Goal: Task Accomplishment & Management: Complete application form

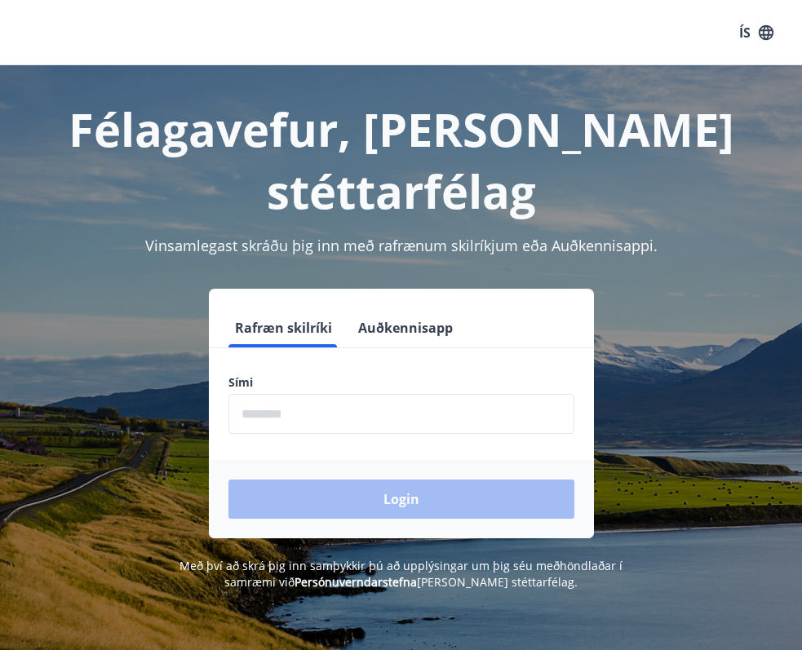
click at [346, 375] on form "Rafræn skilríki Auðkennisapp Sími ​ Login" at bounding box center [401, 423] width 385 height 230
click at [330, 394] on input "phone" at bounding box center [401, 414] width 346 height 40
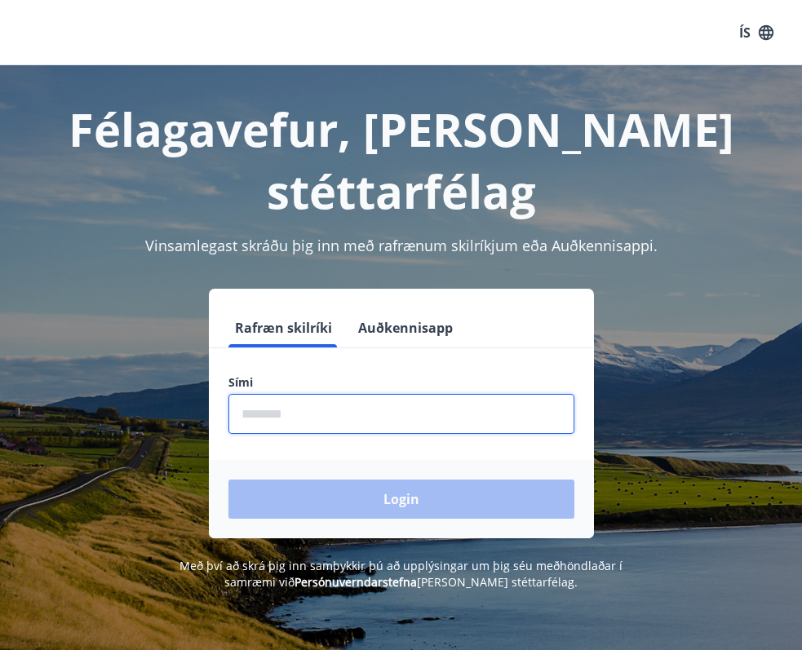
type input "********"
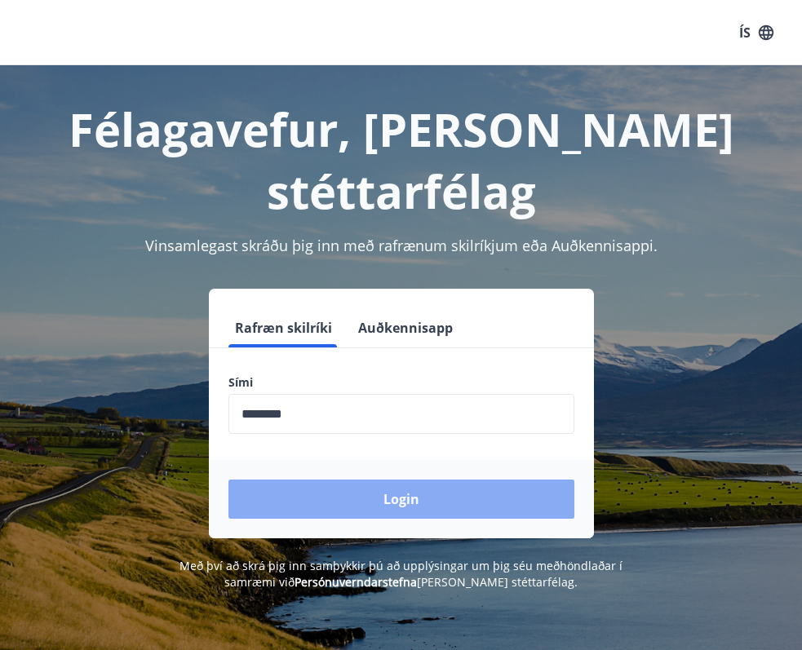
click at [328, 480] on button "Login" at bounding box center [401, 499] width 346 height 39
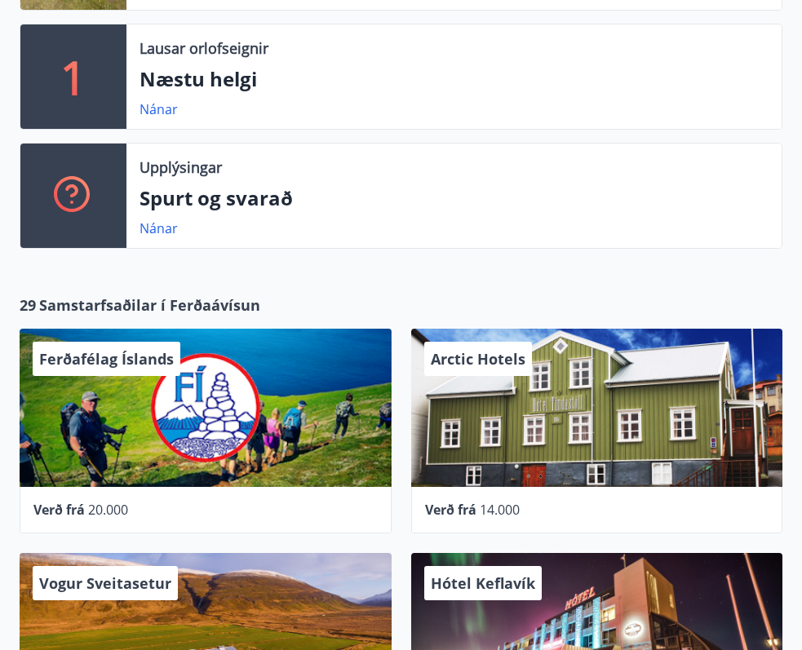
scroll to position [572, 0]
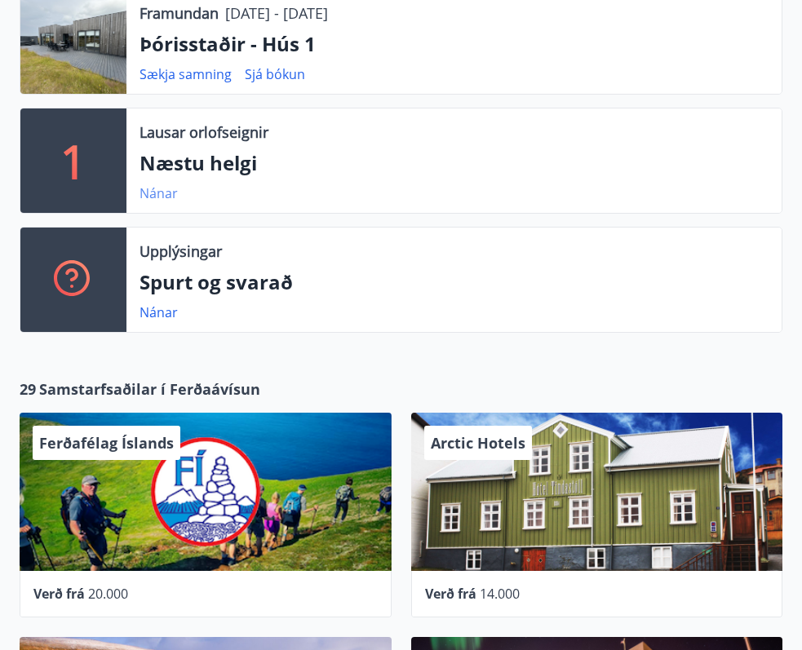
click at [147, 190] on link "Nánar" at bounding box center [159, 193] width 38 height 18
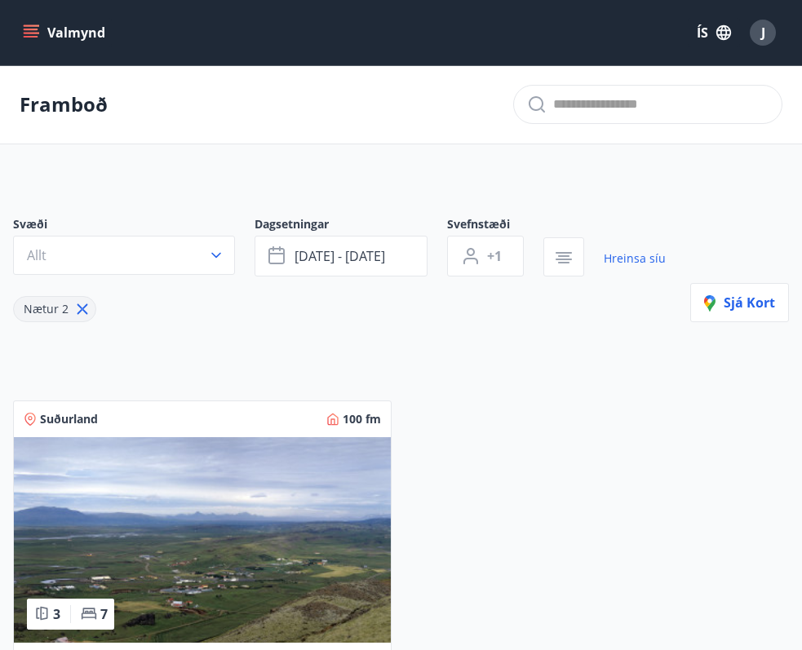
click at [47, 24] on button "Valmynd" at bounding box center [66, 32] width 92 height 29
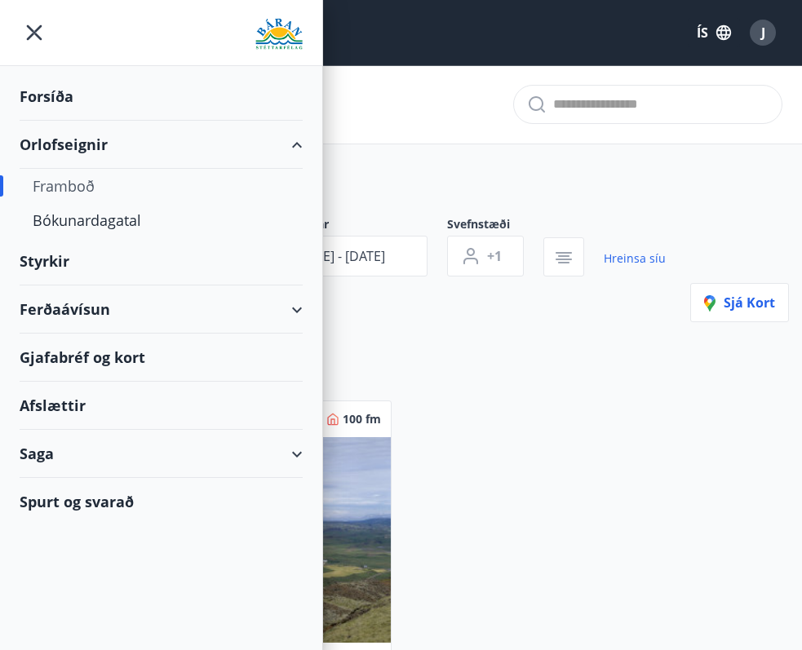
click at [251, 300] on div "Ferðaávísun" at bounding box center [161, 310] width 283 height 48
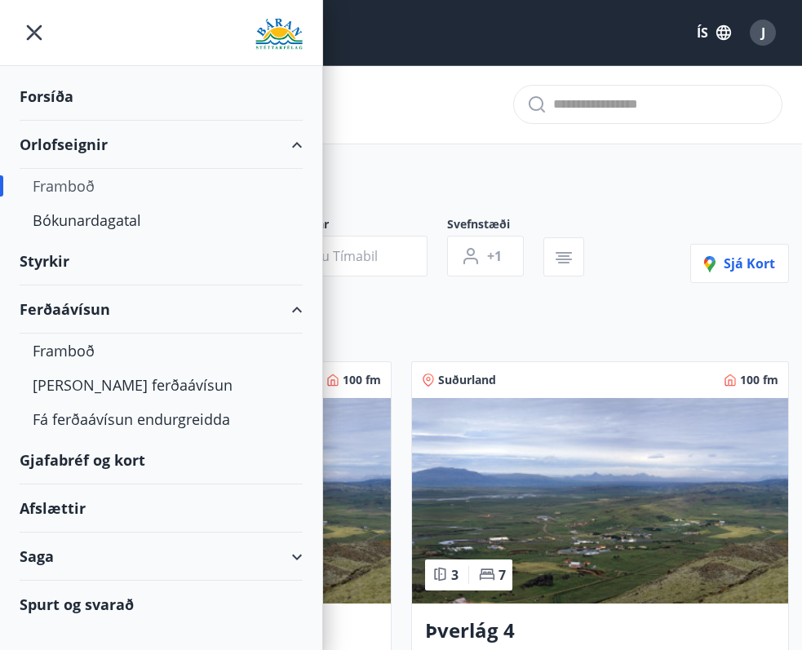
type input "*"
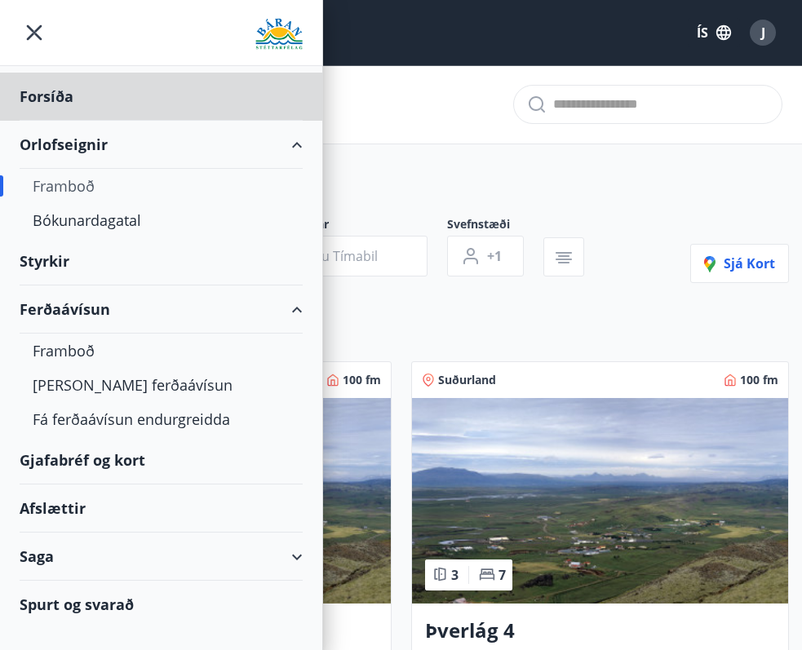
click at [114, 121] on div "Styrkir" at bounding box center [161, 97] width 283 height 48
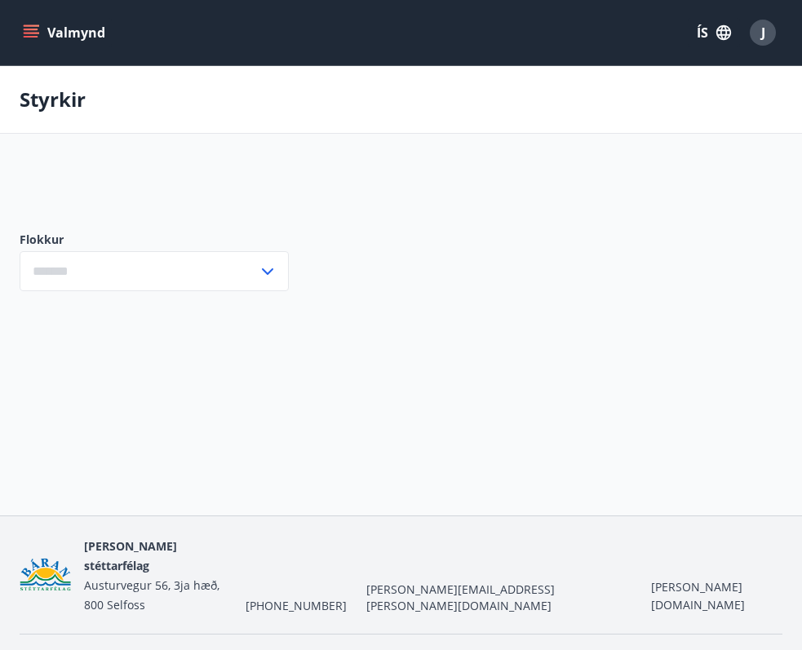
type input "***"
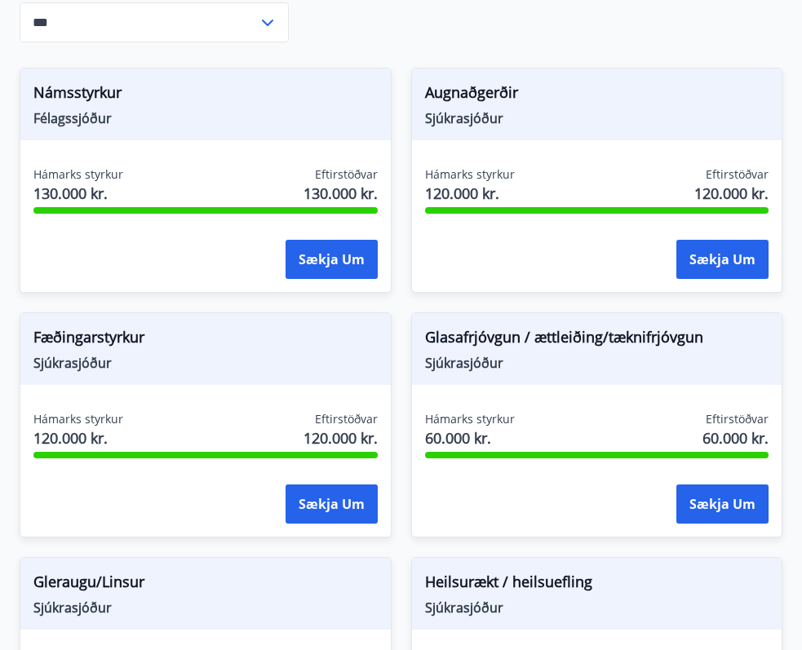
scroll to position [470, 0]
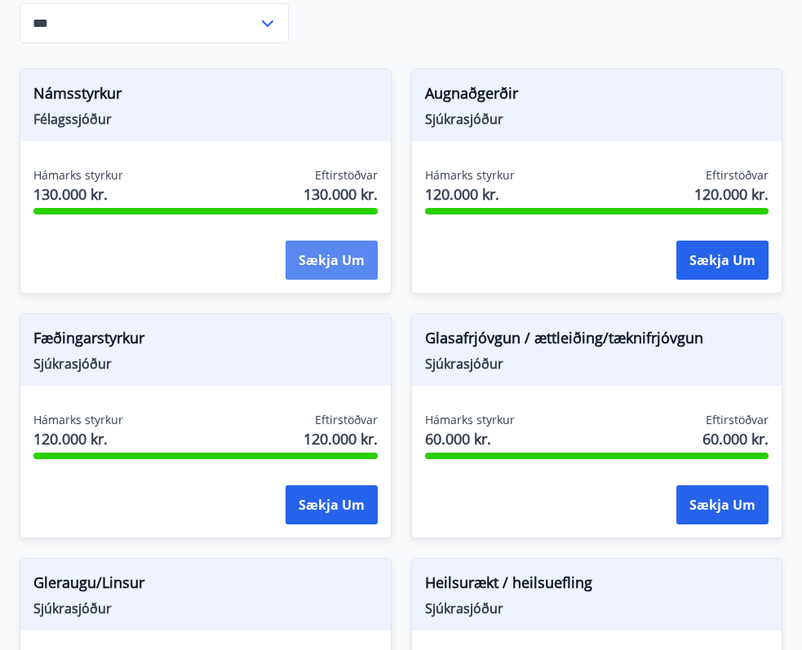
click at [326, 267] on button "Sækja um" at bounding box center [332, 260] width 92 height 39
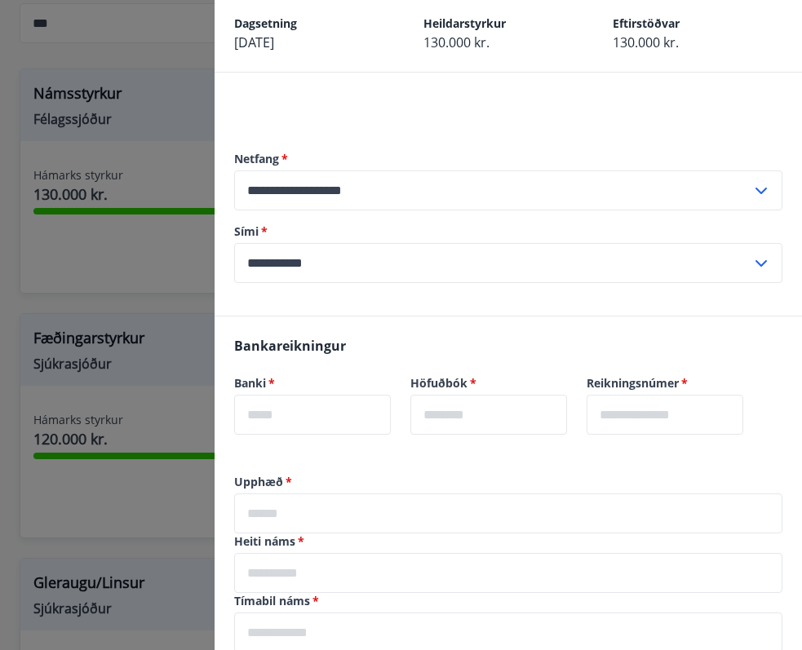
scroll to position [88, 0]
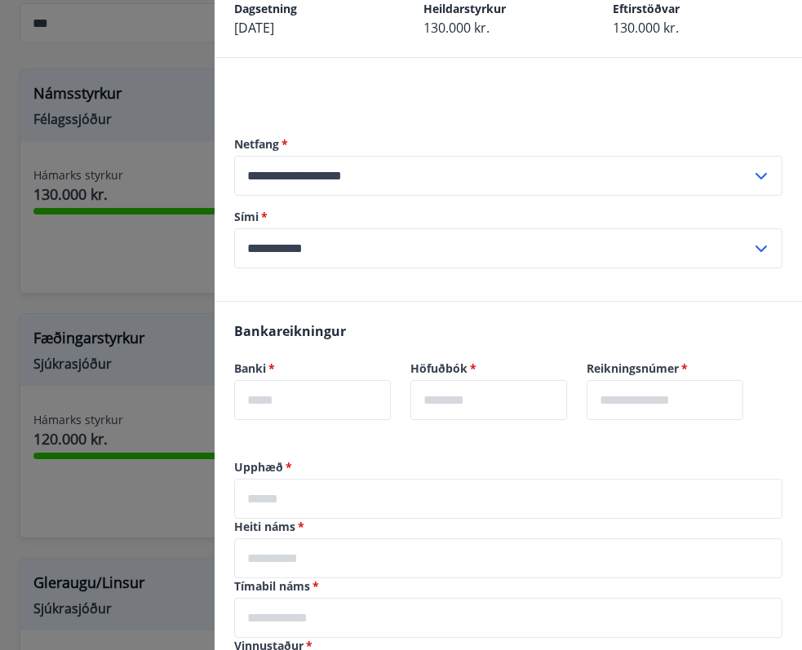
click at [295, 401] on input "text" at bounding box center [312, 400] width 157 height 40
type input "****"
type input "*"
type input "**"
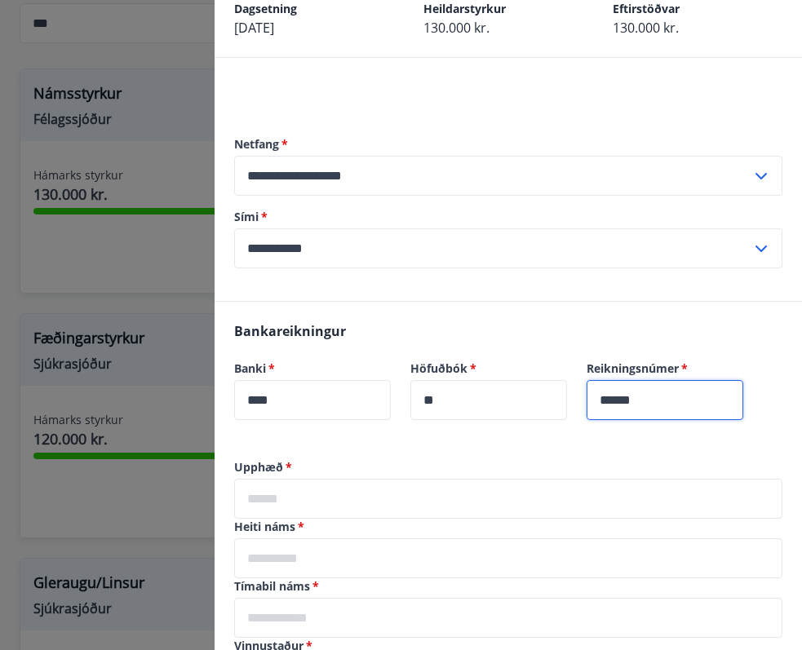
scroll to position [178, 0]
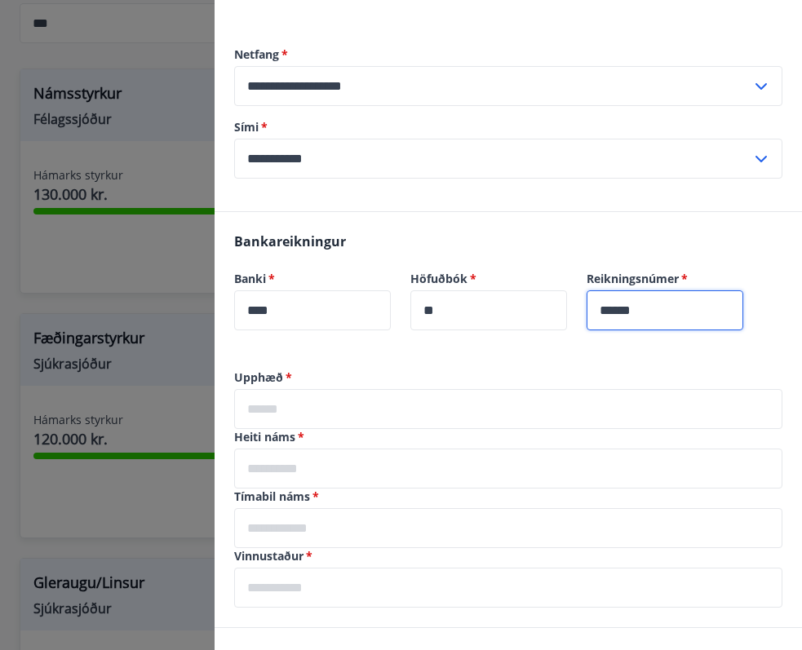
type input "******"
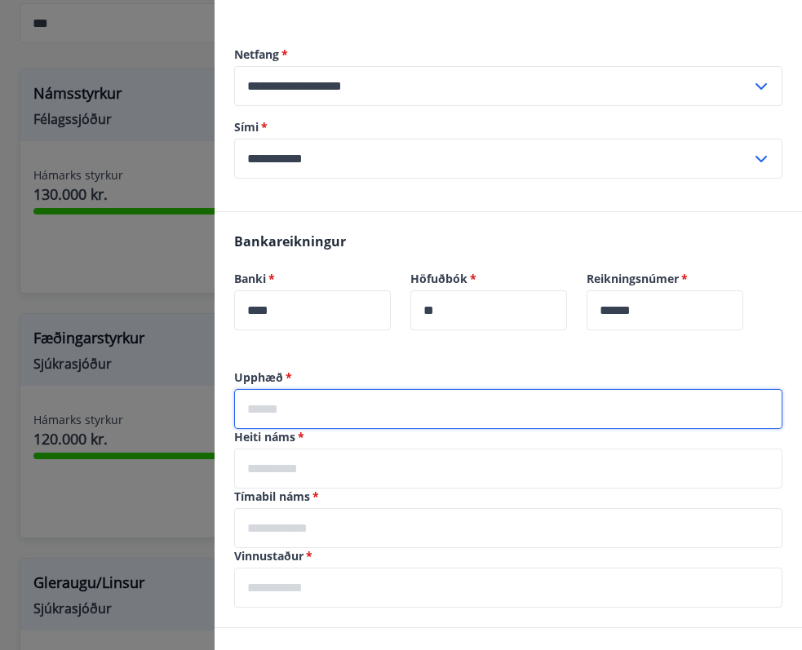
click at [341, 409] on input "text" at bounding box center [508, 409] width 548 height 40
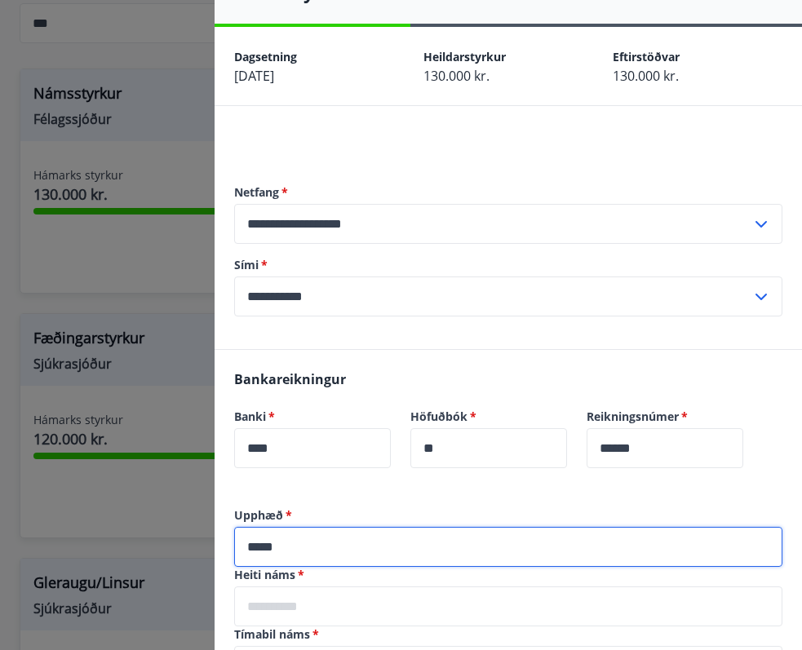
scroll to position [137, 0]
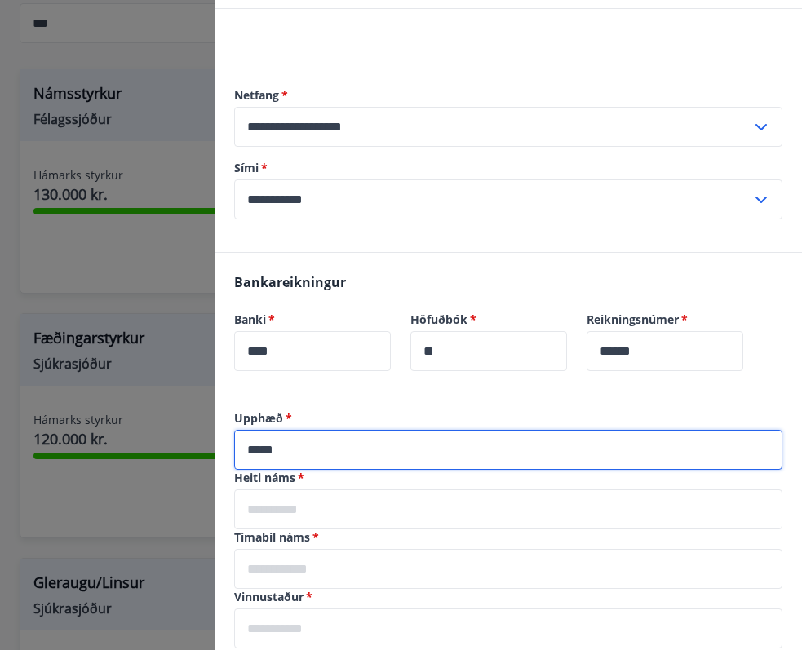
type input "*****"
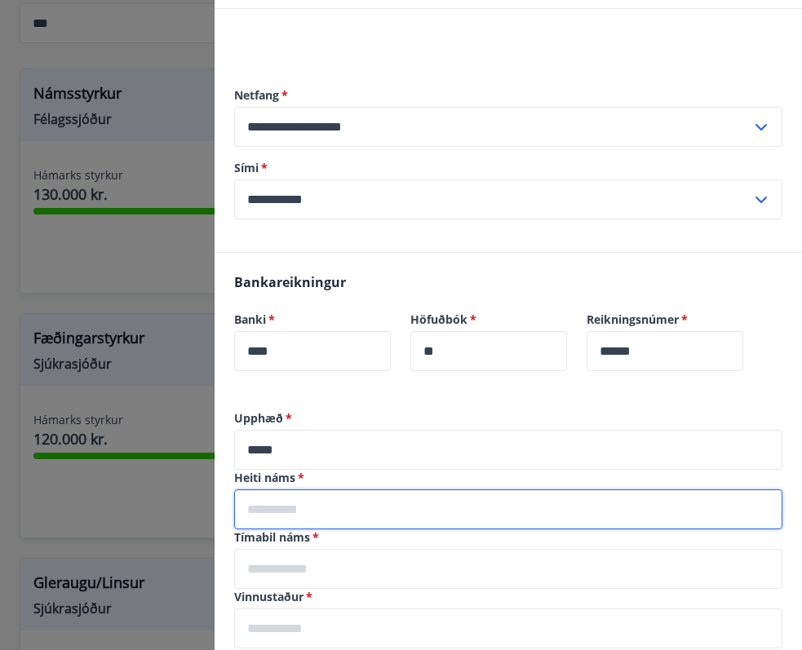
click at [295, 498] on input "text" at bounding box center [508, 510] width 548 height 40
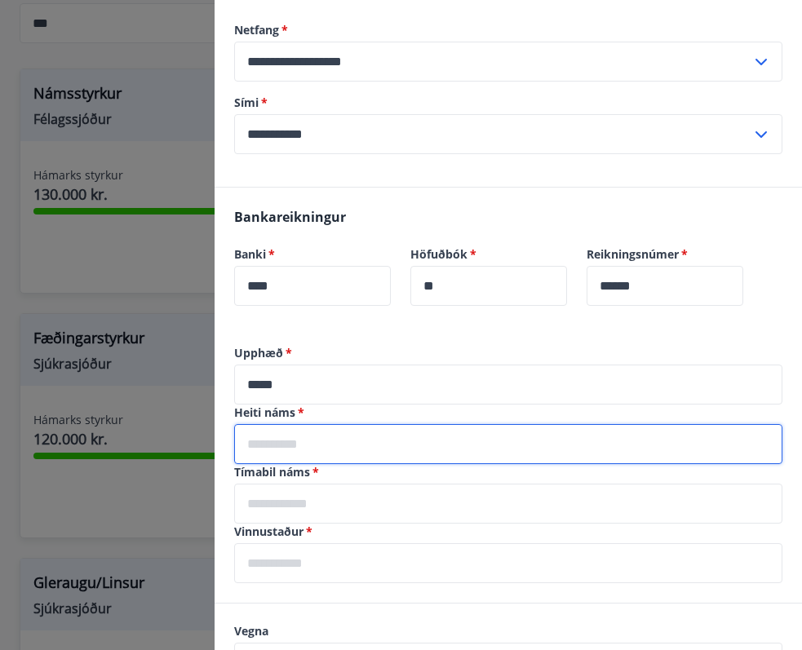
scroll to position [201, 0]
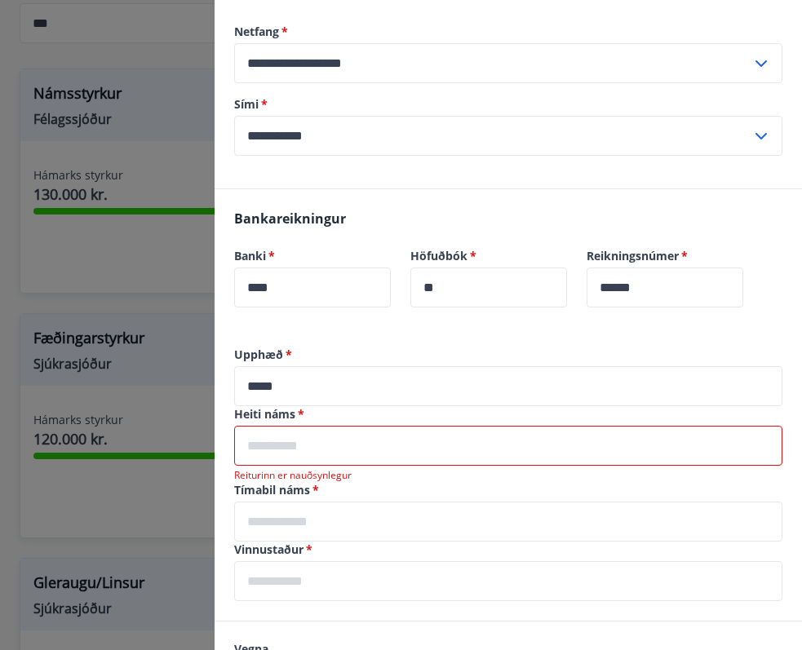
paste input "**********"
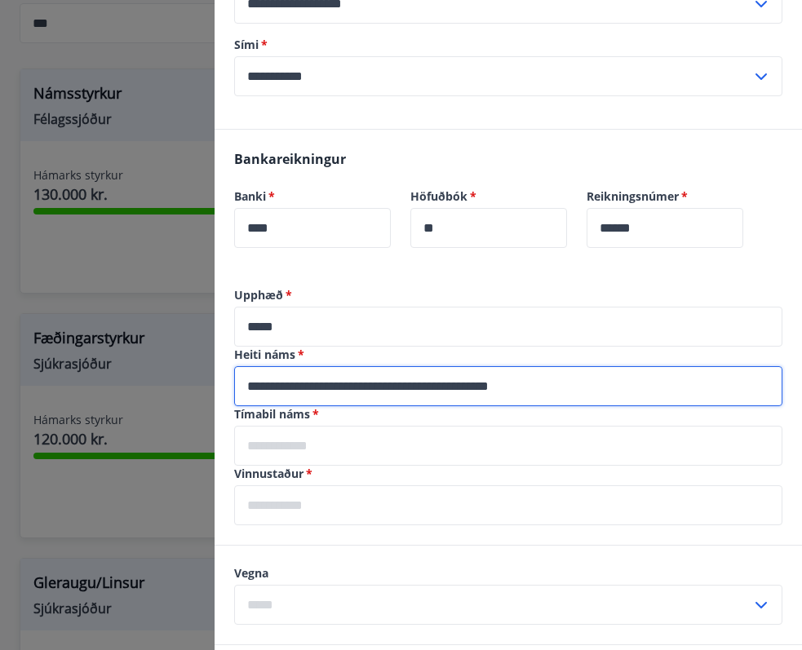
scroll to position [290, 0]
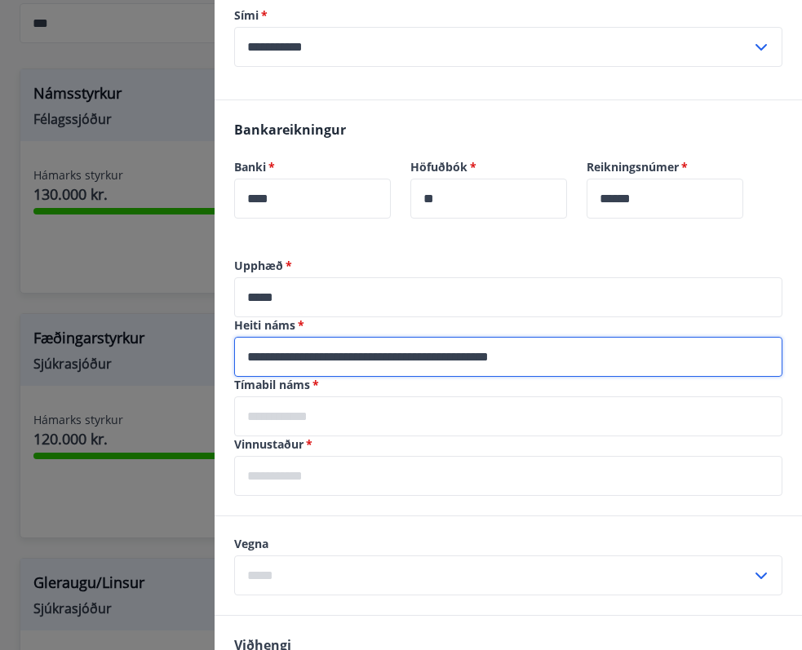
type input "**********"
click at [288, 423] on input "text" at bounding box center [508, 417] width 548 height 40
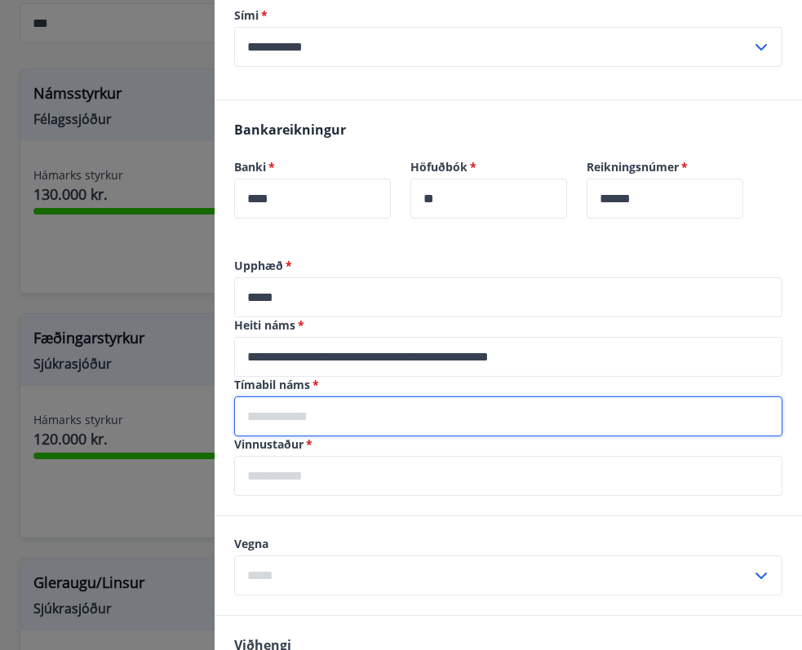
scroll to position [316, 0]
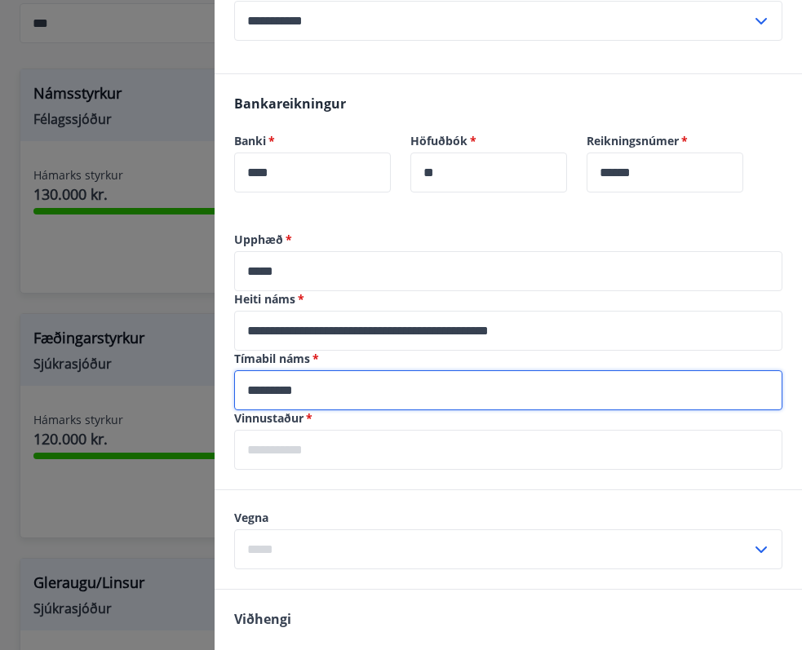
type input "*********"
click at [311, 459] on input "text" at bounding box center [508, 450] width 548 height 40
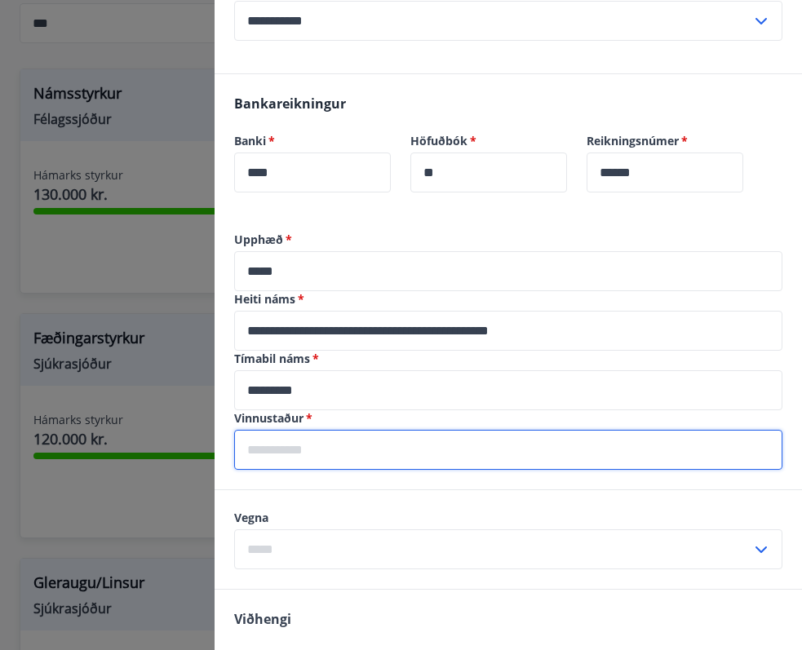
click at [309, 410] on label "Vinnustaður   *" at bounding box center [508, 418] width 548 height 16
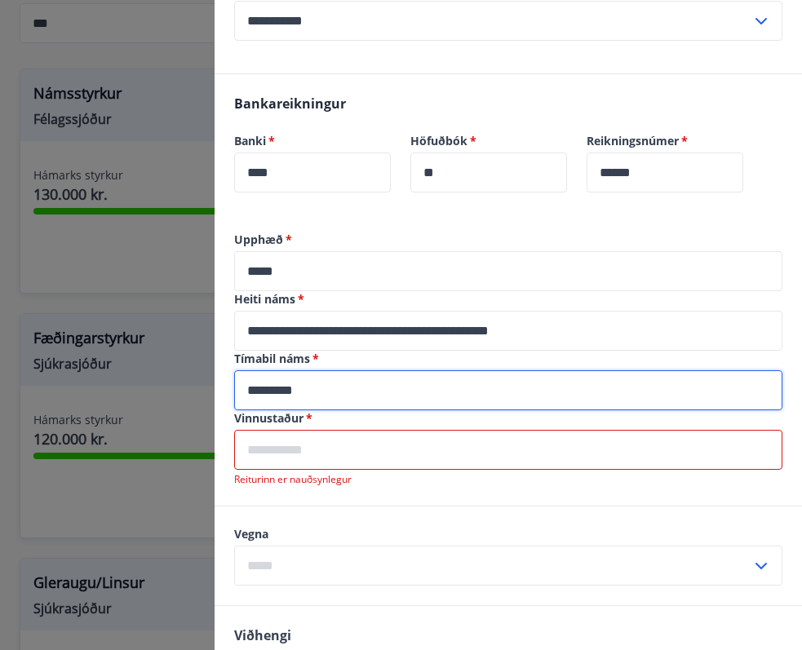
click at [308, 423] on span "*" at bounding box center [308, 418] width 9 height 16
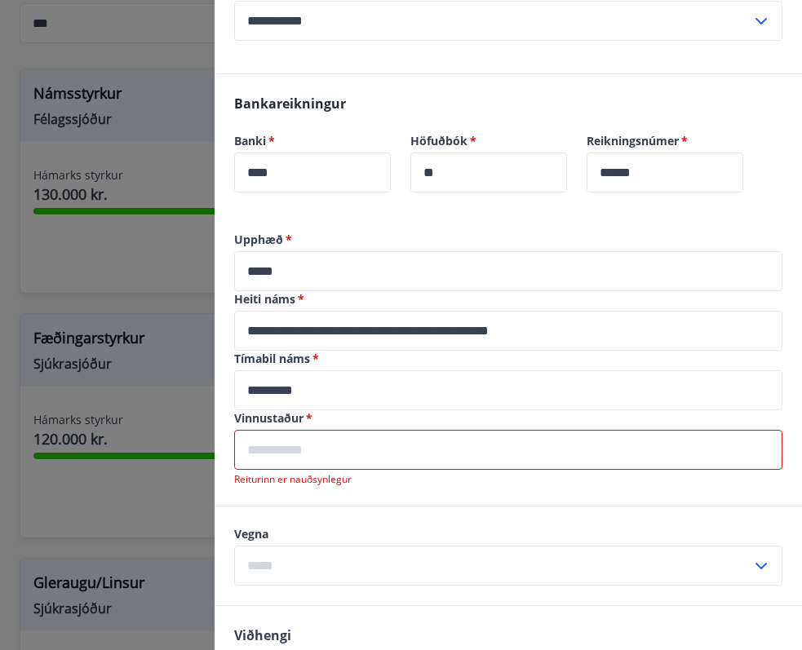
click at [292, 459] on input "text" at bounding box center [508, 450] width 548 height 40
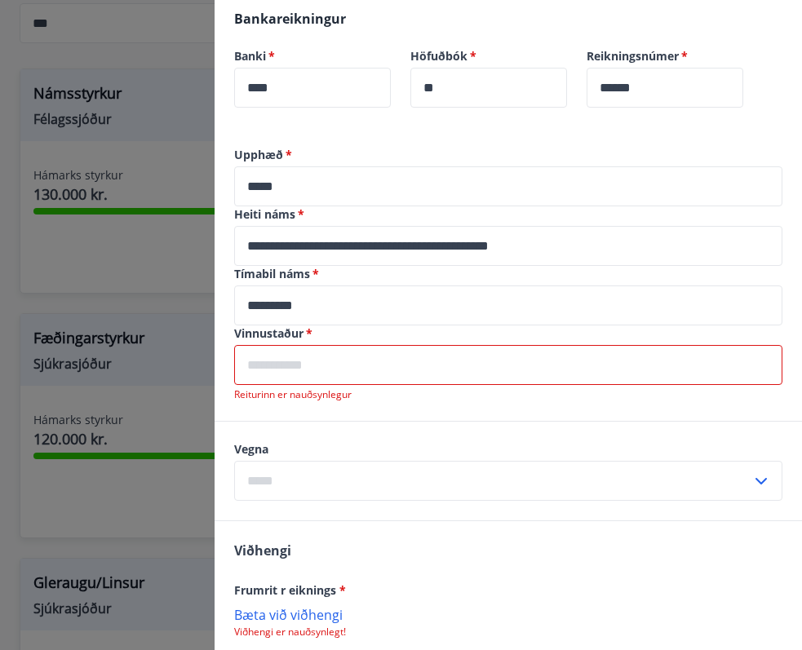
scroll to position [400, 0]
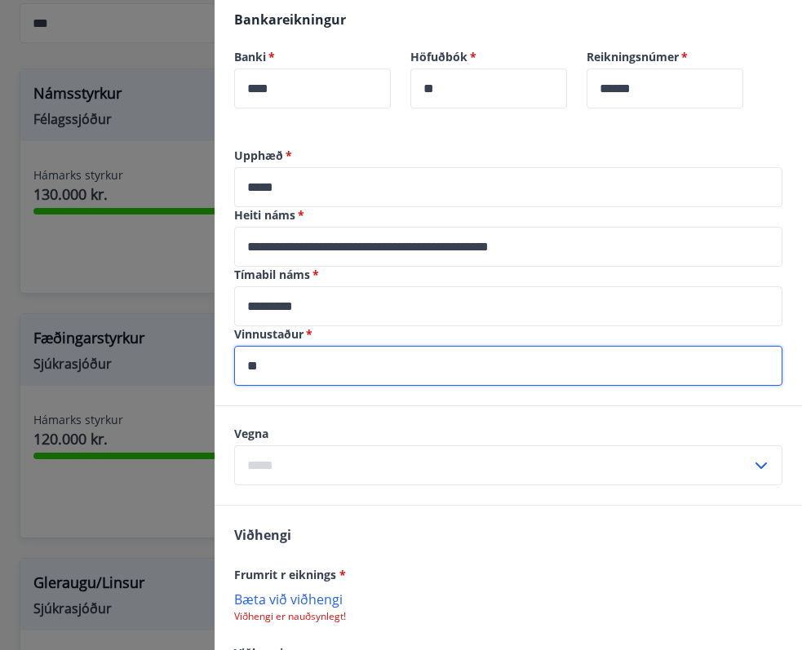
type input "*"
click at [248, 371] on input "*******" at bounding box center [508, 366] width 548 height 40
type input "**********"
click at [294, 480] on input "text" at bounding box center [492, 465] width 517 height 40
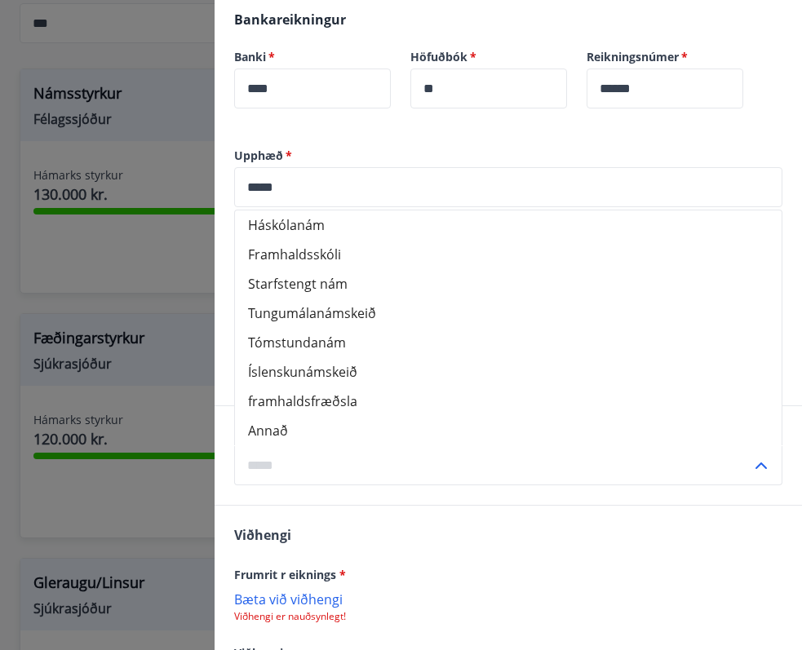
scroll to position [429, 0]
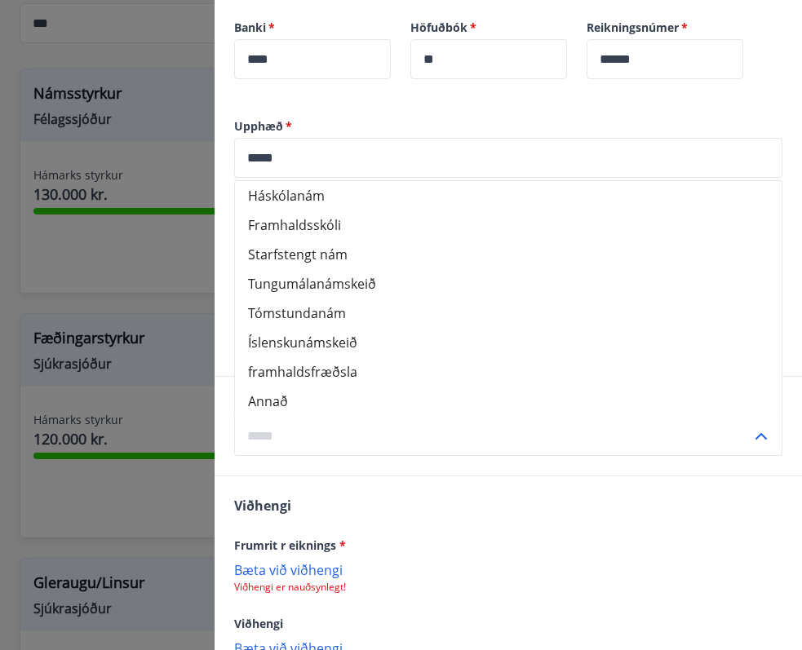
click at [343, 212] on li "Framhaldsskóli" at bounding box center [508, 225] width 547 height 29
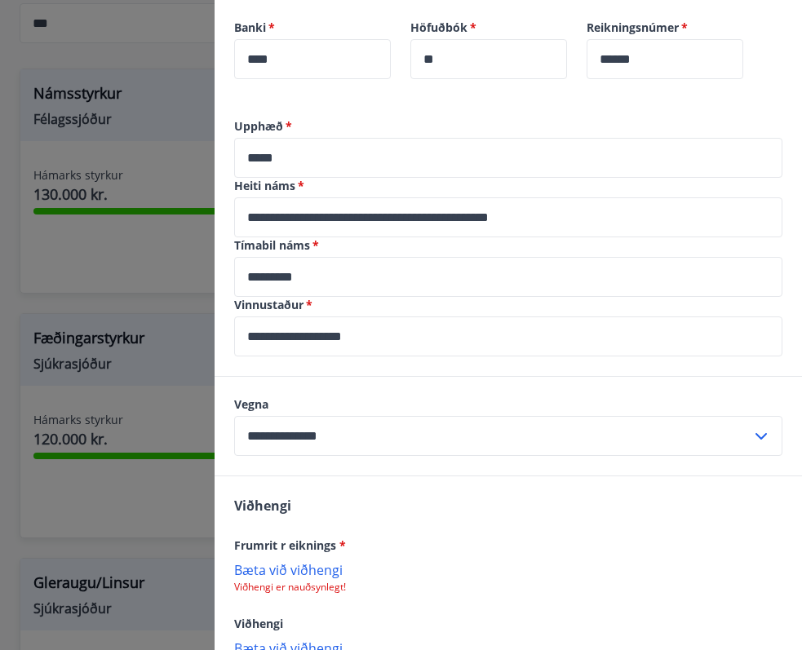
click at [295, 456] on div "**********" at bounding box center [508, 426] width 587 height 99
click at [295, 441] on input "**********" at bounding box center [492, 436] width 517 height 40
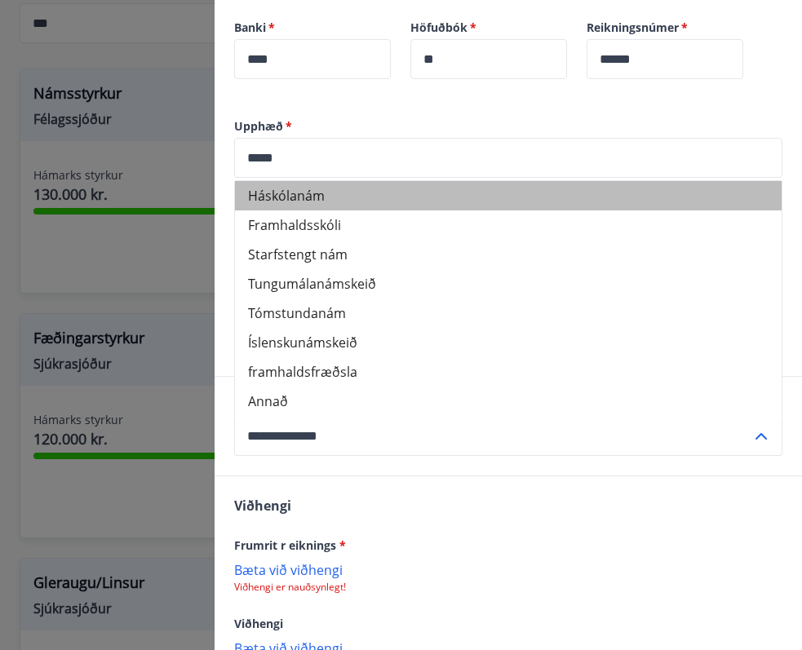
click at [345, 190] on li "Háskólanám" at bounding box center [508, 195] width 547 height 29
type input "**********"
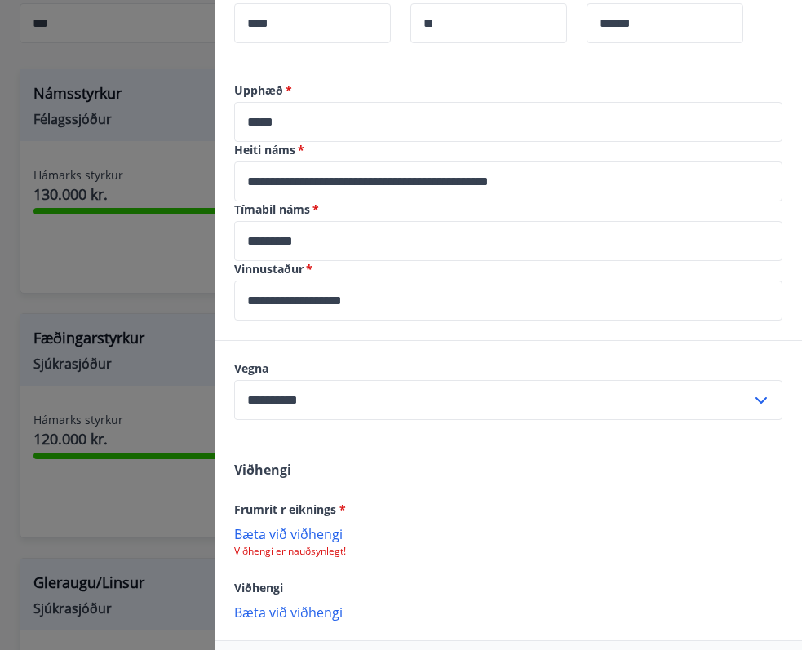
scroll to position [536, 0]
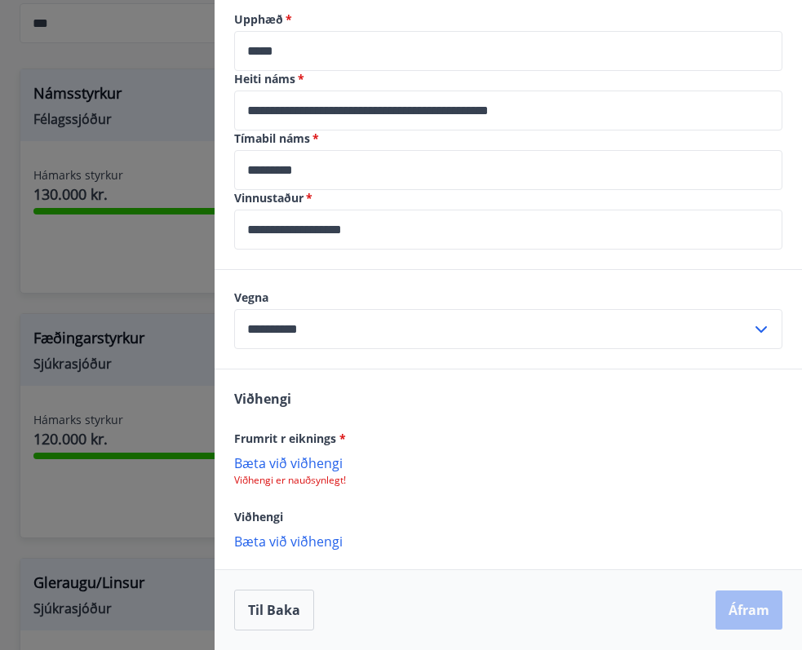
click at [283, 474] on p "Viðhengi er nauðsynlegt!" at bounding box center [508, 480] width 548 height 13
click at [283, 463] on p "Bæta við viðhengi" at bounding box center [508, 462] width 548 height 16
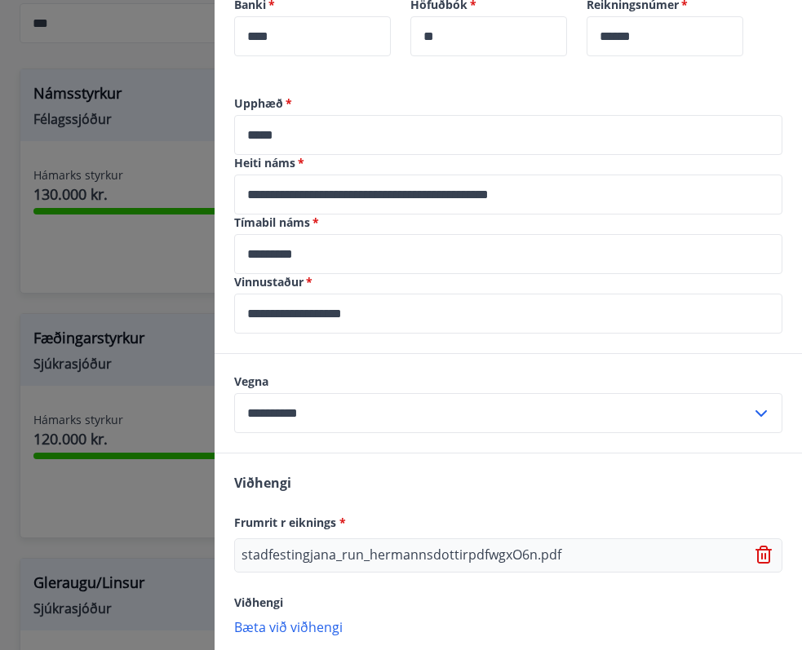
scroll to position [538, 0]
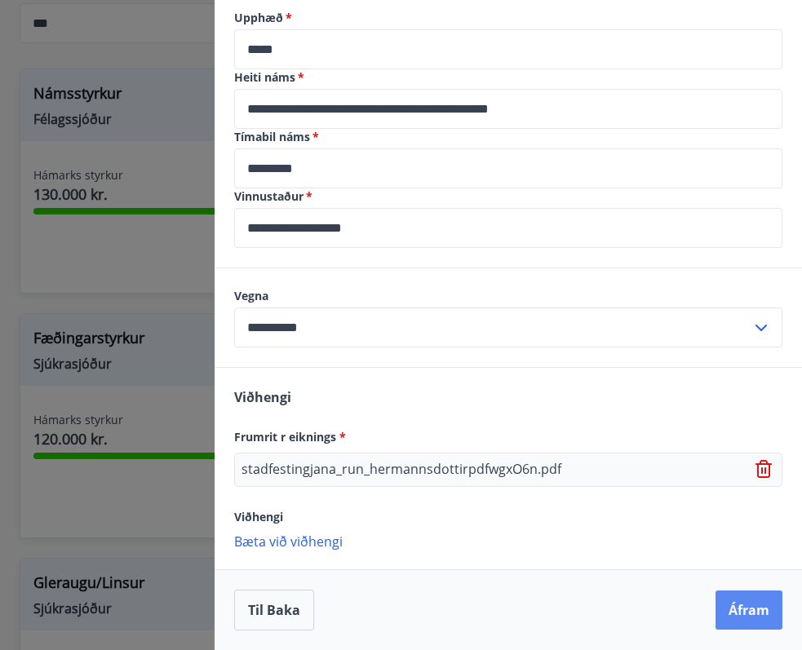
click at [744, 607] on button "Áfram" at bounding box center [749, 610] width 67 height 39
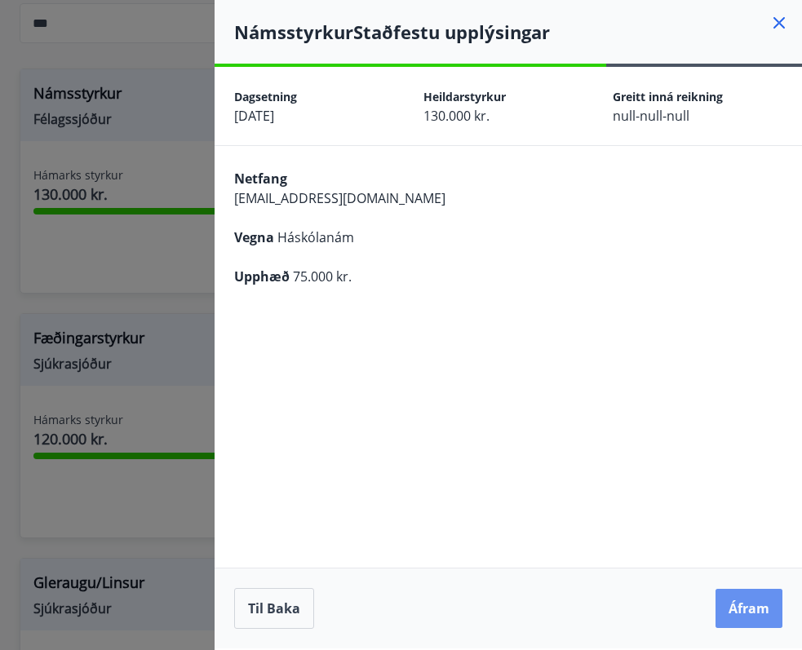
click at [735, 614] on button "Áfram" at bounding box center [749, 608] width 67 height 39
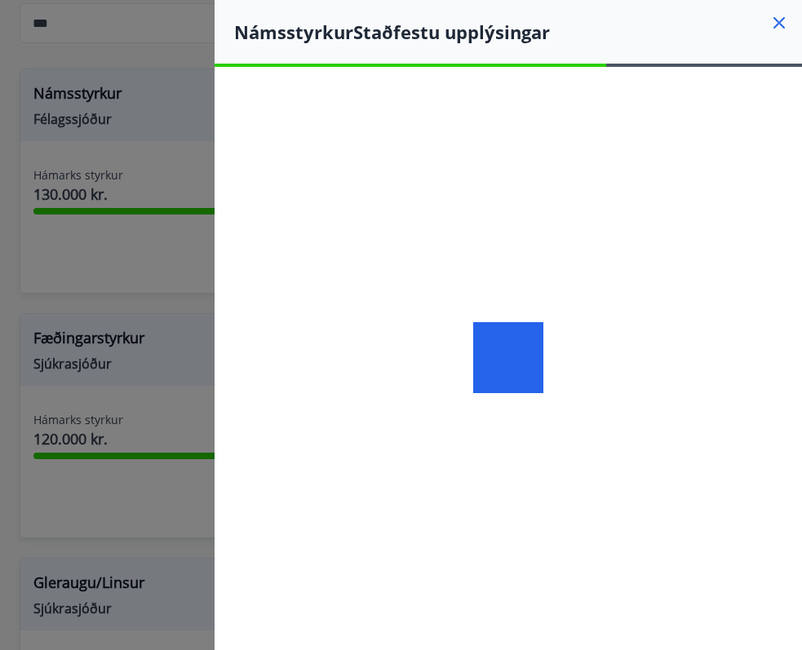
click at [516, 381] on div at bounding box center [508, 381] width 29 height 0
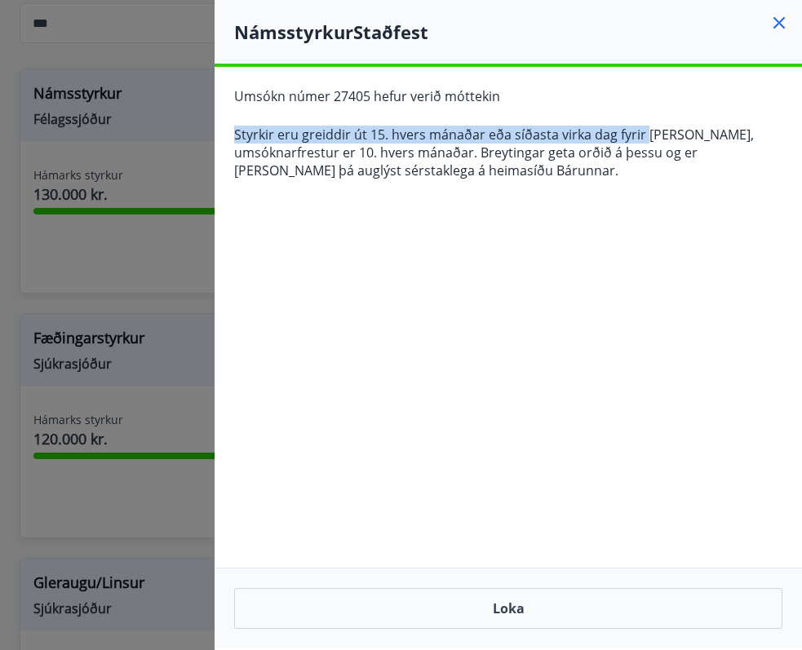
drag, startPoint x: 237, startPoint y: 135, endPoint x: 643, endPoint y: 133, distance: 405.5
click at [643, 133] on p "Styrkir eru greiddir út 15. hvers mánaðar eða síðasta virka dag fyrir [PERSON_N…" at bounding box center [508, 153] width 548 height 54
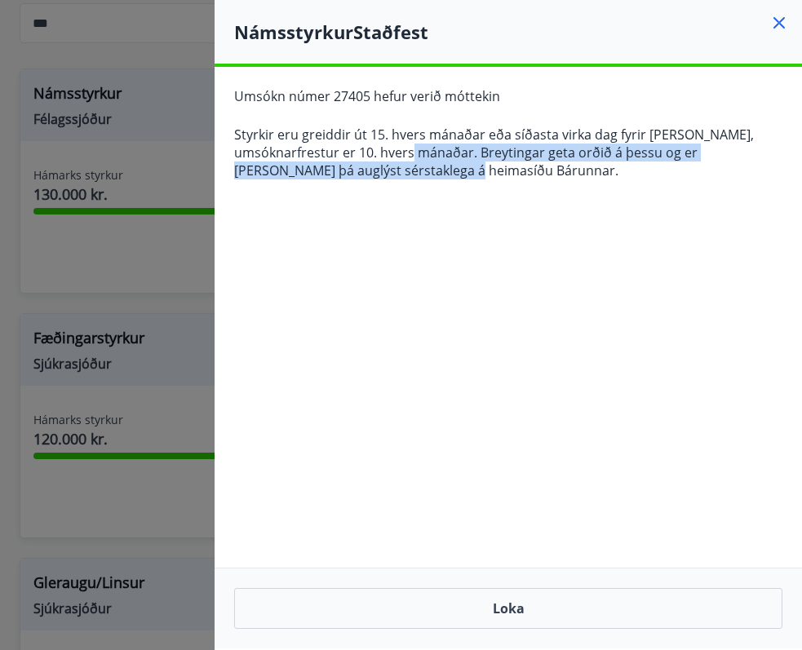
drag, startPoint x: 371, startPoint y: 154, endPoint x: 447, endPoint y: 165, distance: 76.6
click at [447, 165] on p "Styrkir eru greiddir út 15. hvers mánaðar eða síðasta virka dag fyrir [PERSON_N…" at bounding box center [508, 153] width 548 height 54
click at [481, 604] on button "Loka" at bounding box center [508, 608] width 548 height 41
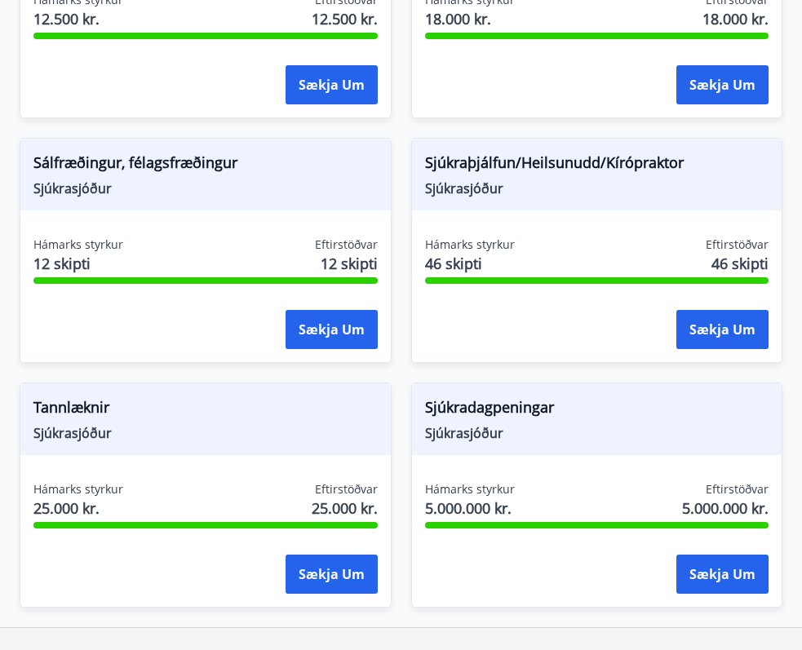
scroll to position [1633, 0]
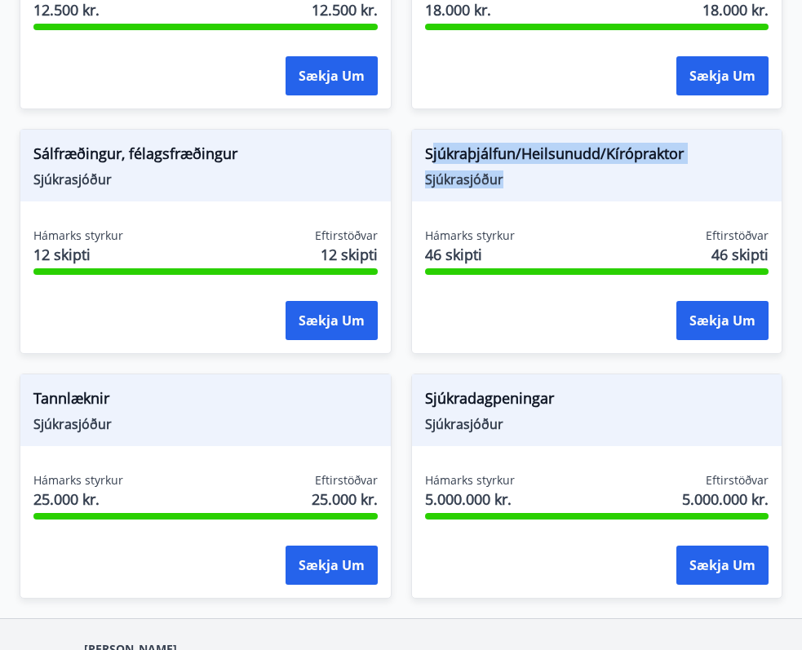
drag, startPoint x: 430, startPoint y: 153, endPoint x: 594, endPoint y: 187, distance: 167.5
click at [596, 187] on div "Sjúkraþjálfun/Heilsunudd/Kírópraktor [PERSON_NAME]" at bounding box center [597, 166] width 370 height 72
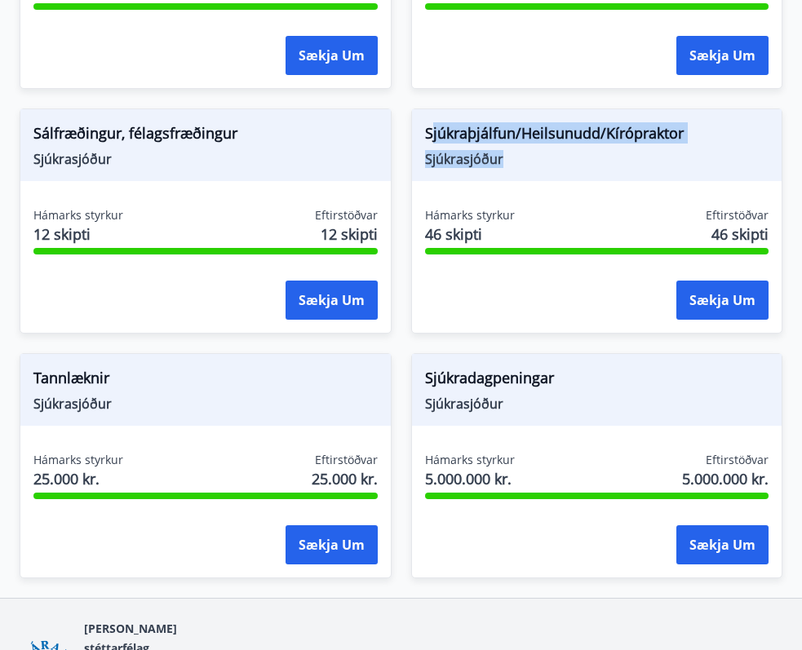
scroll to position [1661, 0]
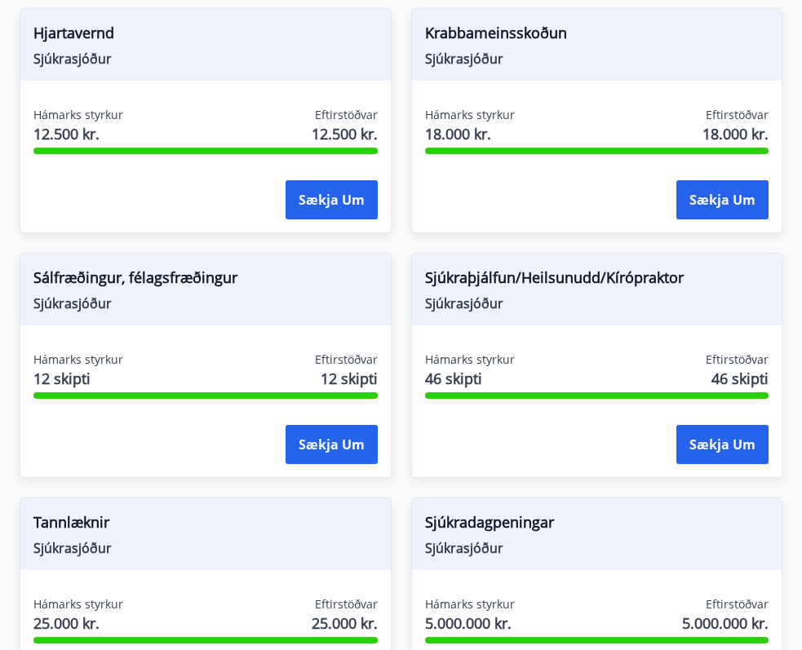
click at [283, 379] on div "Hámarks styrkur 12 skipti Eftirstöðvar 12 skipti" at bounding box center [205, 372] width 344 height 41
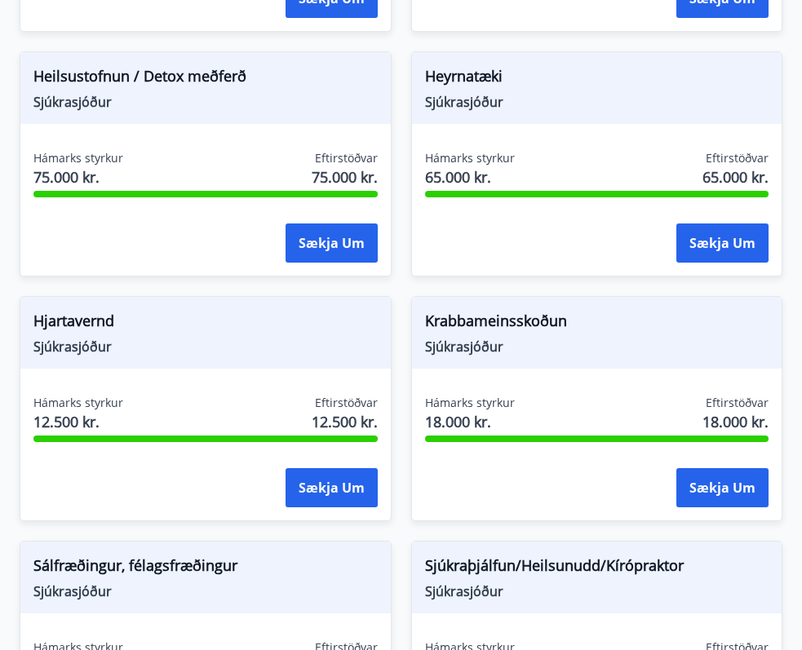
scroll to position [1204, 0]
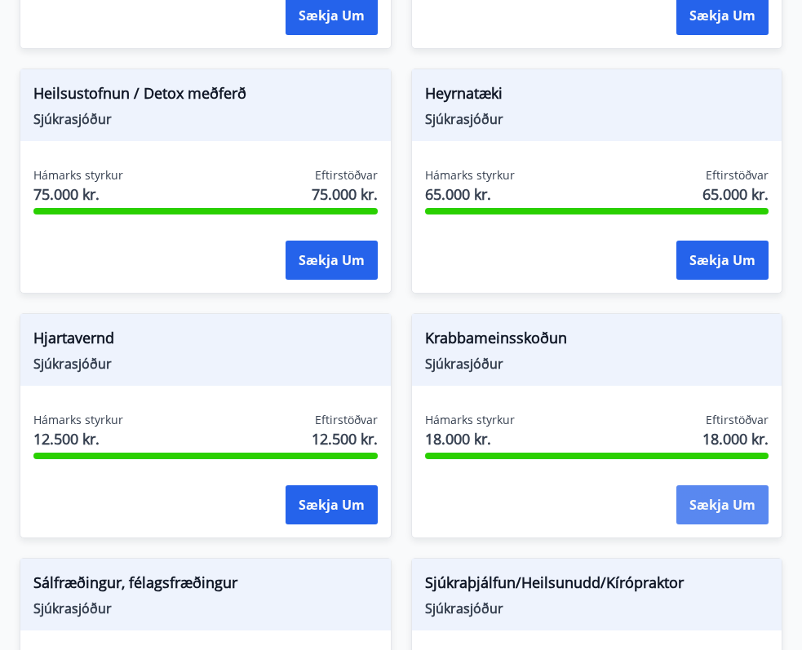
click at [711, 506] on button "Sækja um" at bounding box center [722, 504] width 92 height 39
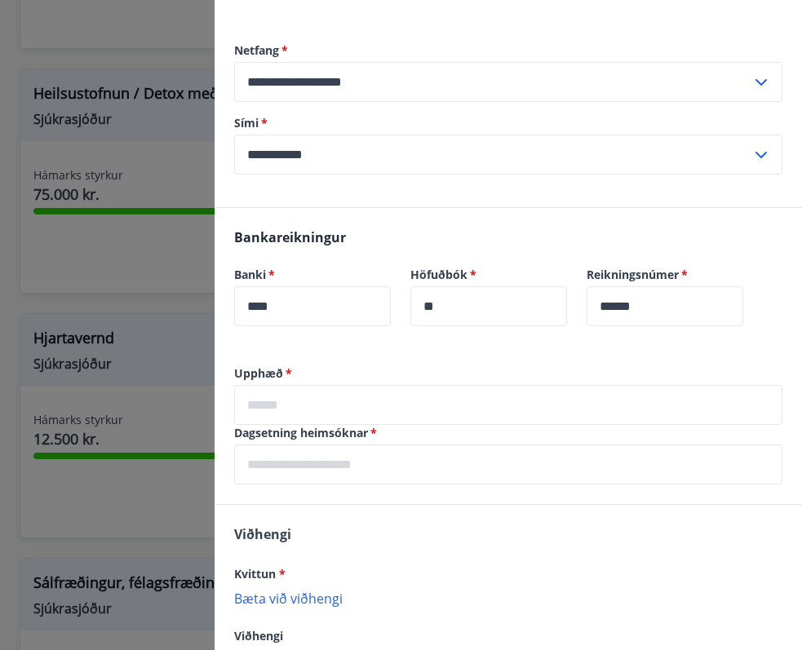
scroll to position [250, 0]
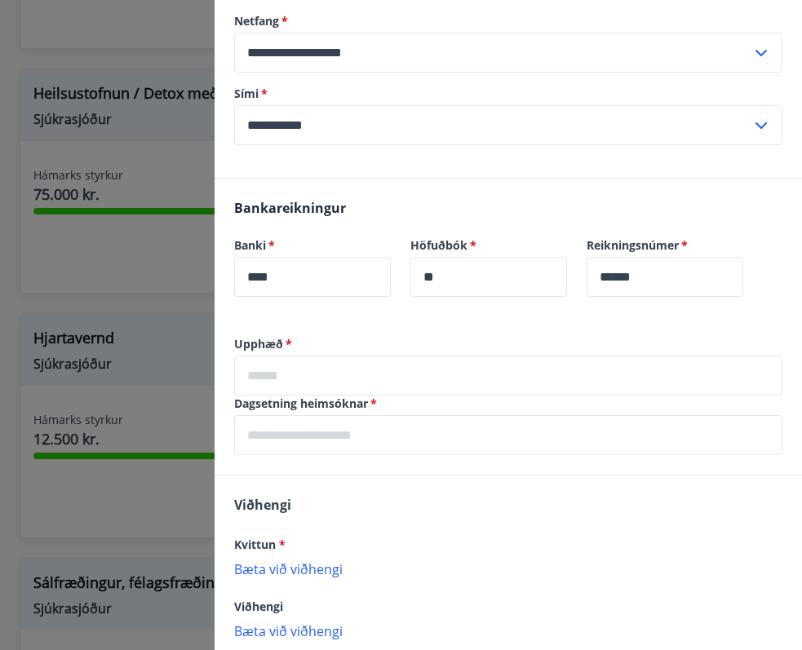
click at [320, 370] on input "text" at bounding box center [508, 376] width 548 height 40
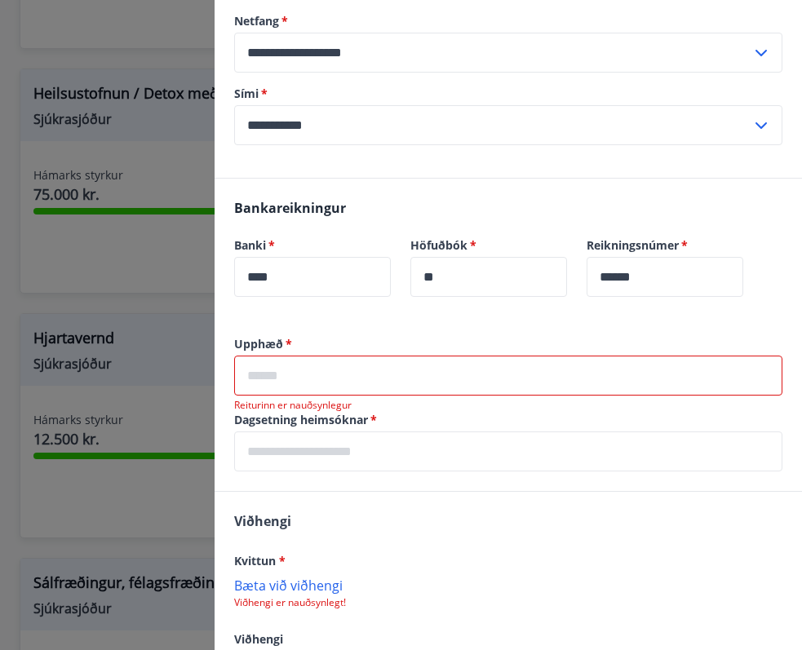
click at [312, 389] on input "text" at bounding box center [508, 376] width 548 height 40
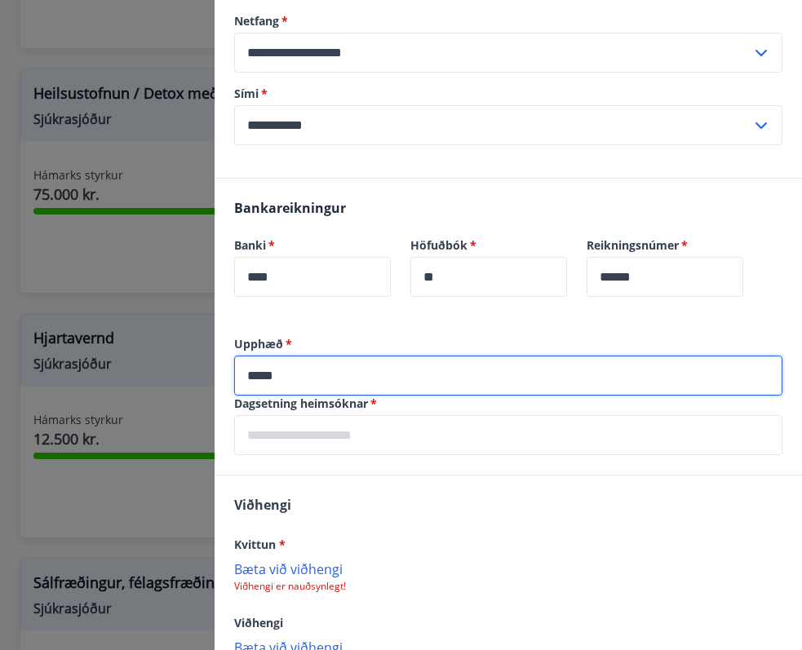
type input "*****"
click at [304, 447] on input "text" at bounding box center [508, 435] width 548 height 40
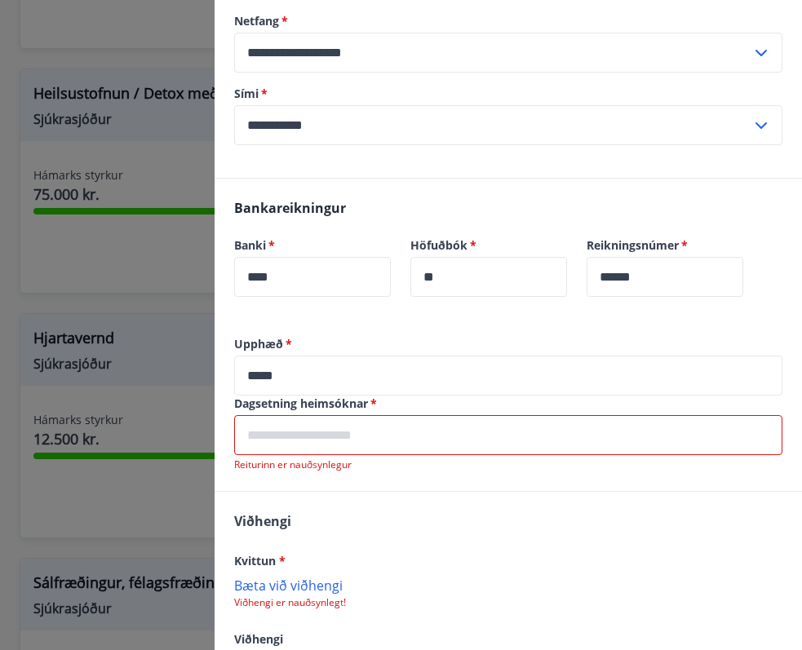
click at [304, 435] on input "text" at bounding box center [508, 435] width 548 height 40
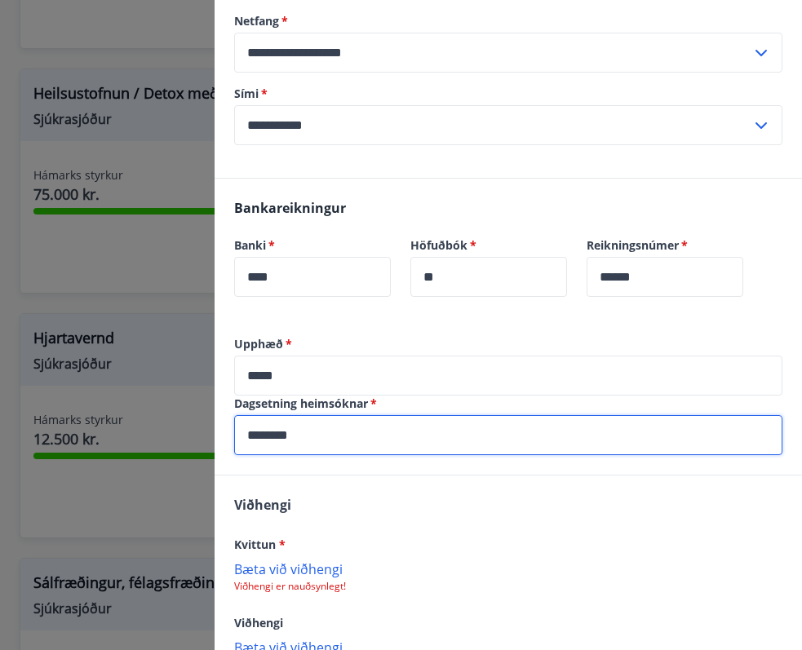
type input "********"
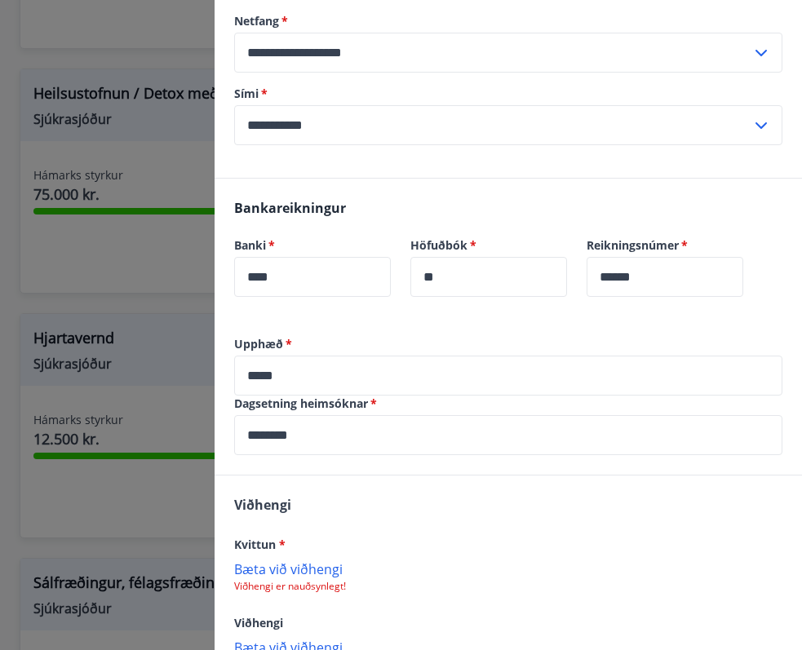
click at [324, 476] on div "[PERSON_NAME] * [PERSON_NAME] við viðhengi Viðhengi er nauðsynlegt! Viðhengi [P…" at bounding box center [508, 575] width 587 height 199
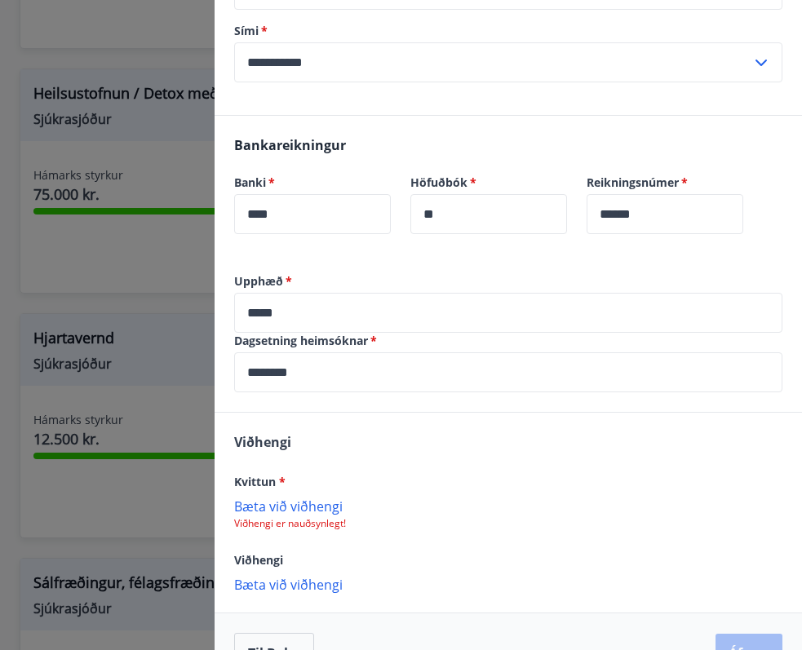
scroll to position [344, 0]
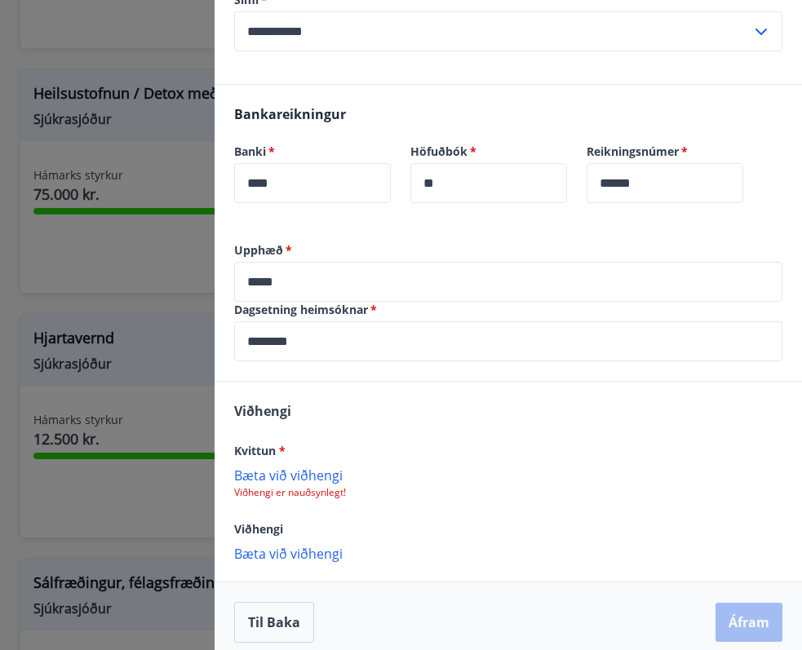
click at [316, 481] on p "Bæta við viðhengi" at bounding box center [508, 475] width 548 height 16
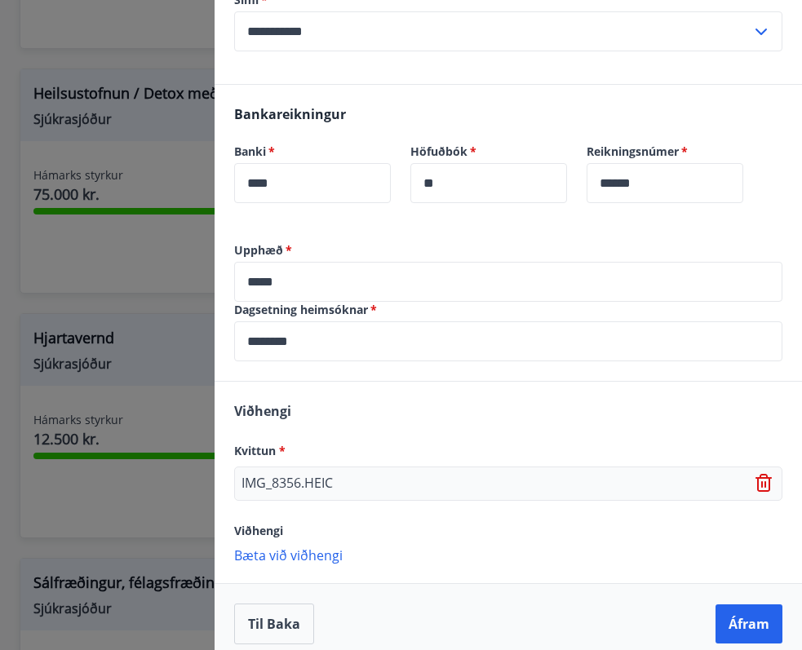
scroll to position [358, 0]
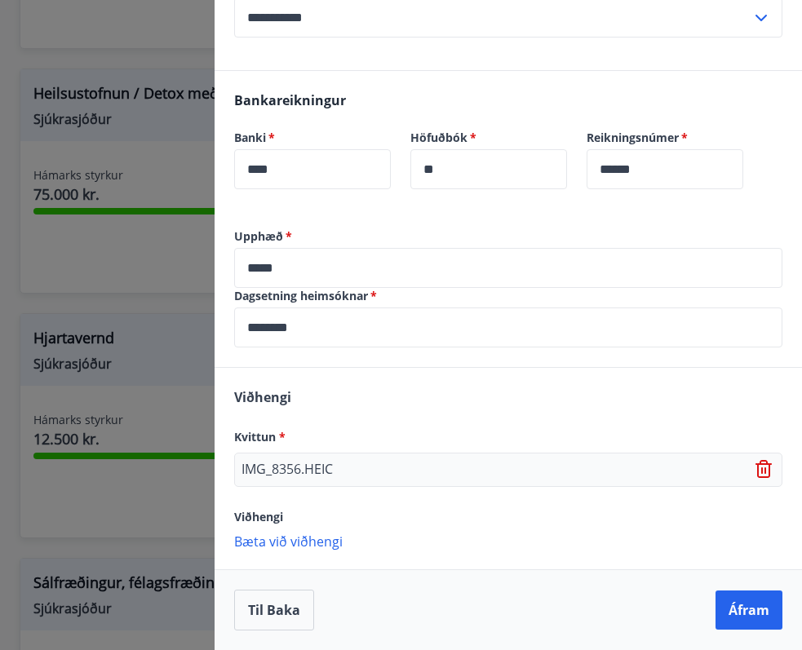
click at [284, 539] on p "Bæta við viðhengi" at bounding box center [508, 541] width 548 height 16
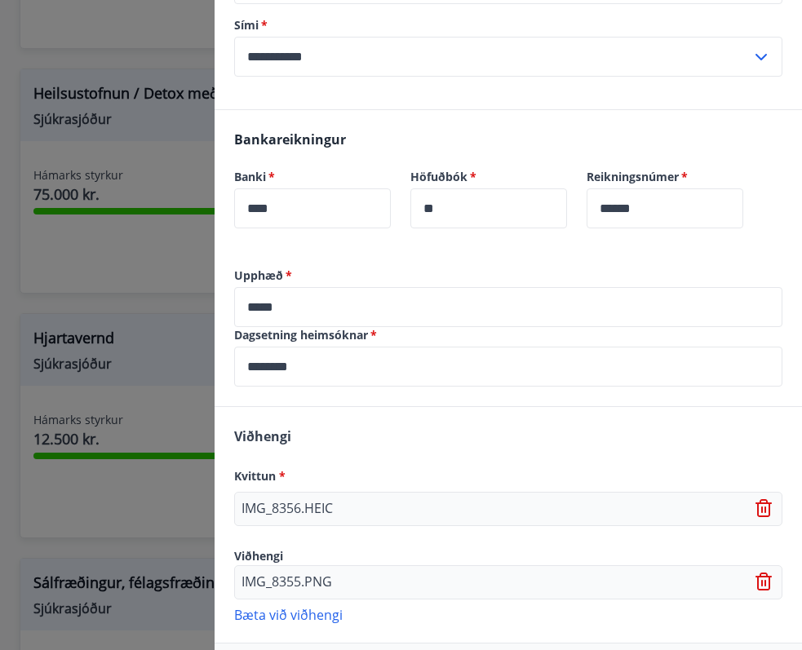
scroll to position [392, 0]
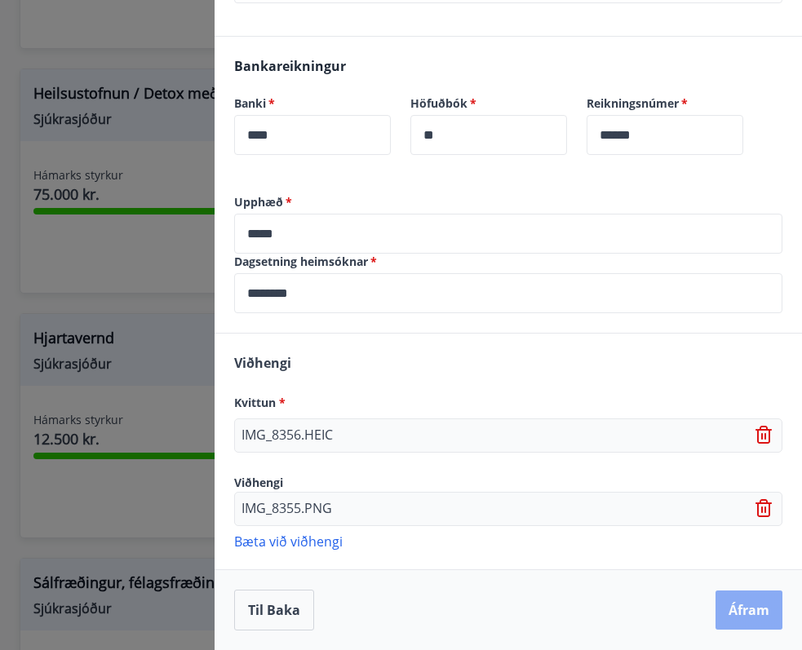
click at [734, 611] on button "Áfram" at bounding box center [749, 610] width 67 height 39
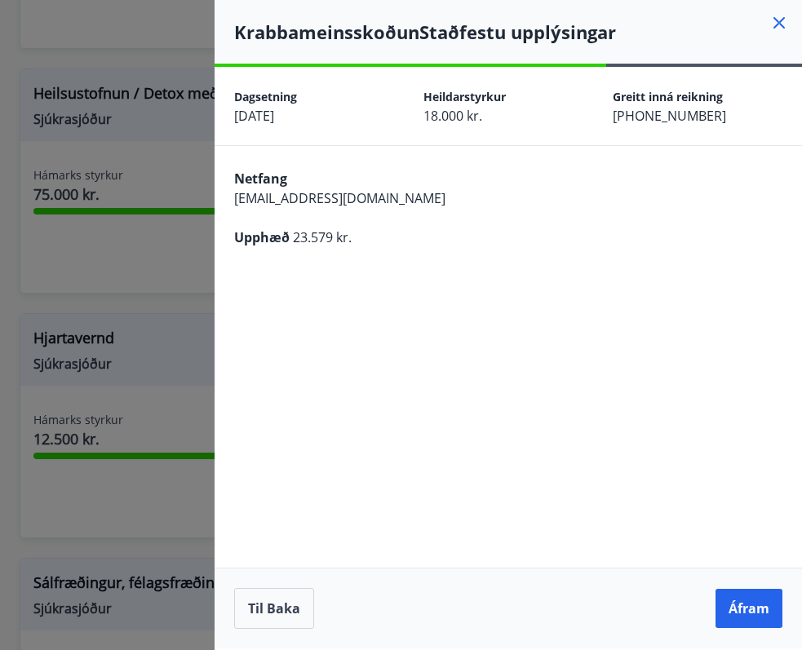
scroll to position [0, 0]
click at [738, 605] on button "Áfram" at bounding box center [749, 608] width 67 height 39
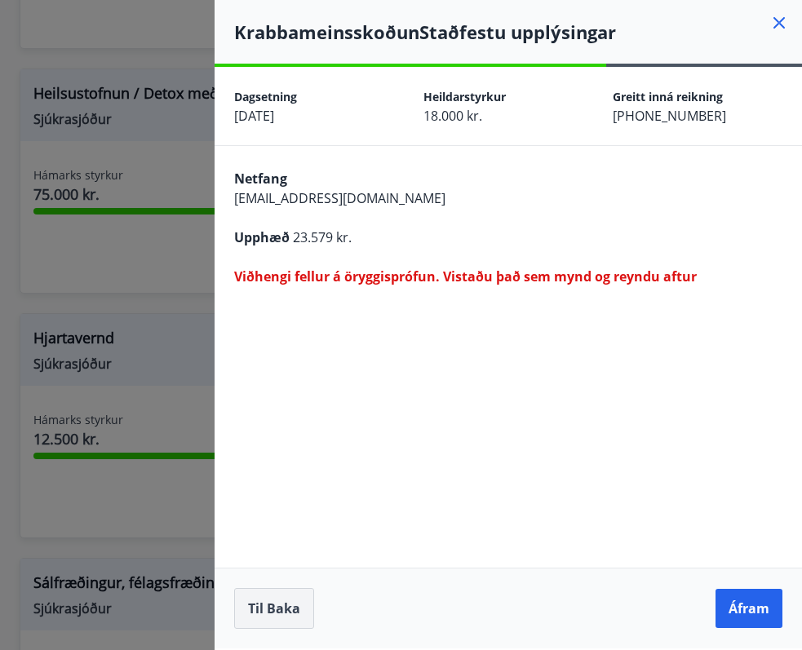
click at [276, 608] on button "Til baka" at bounding box center [274, 608] width 80 height 41
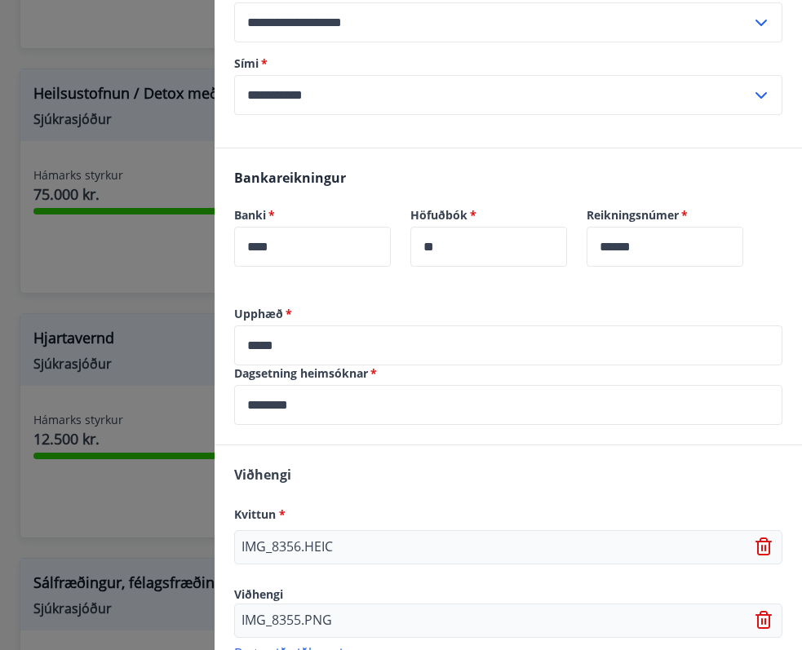
scroll to position [392, 0]
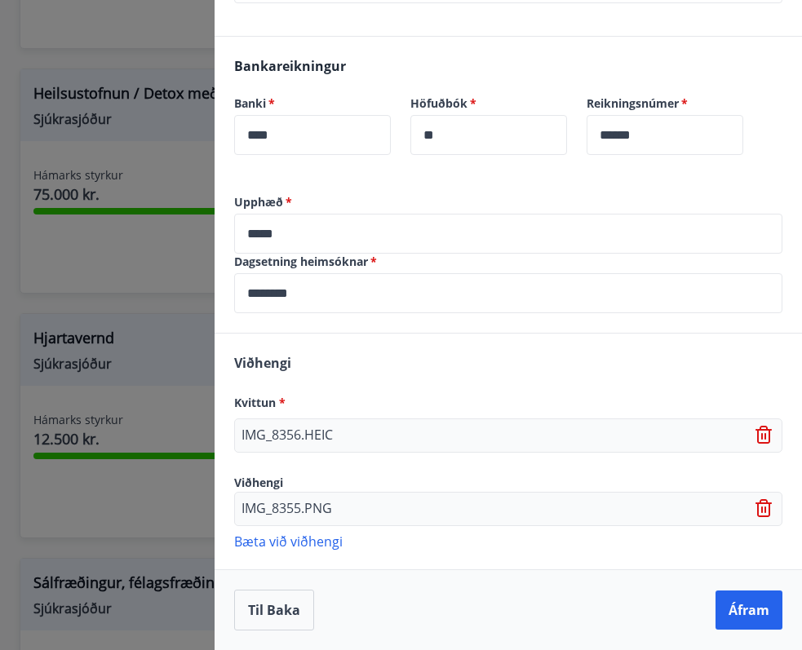
click at [760, 439] on icon at bounding box center [766, 436] width 20 height 20
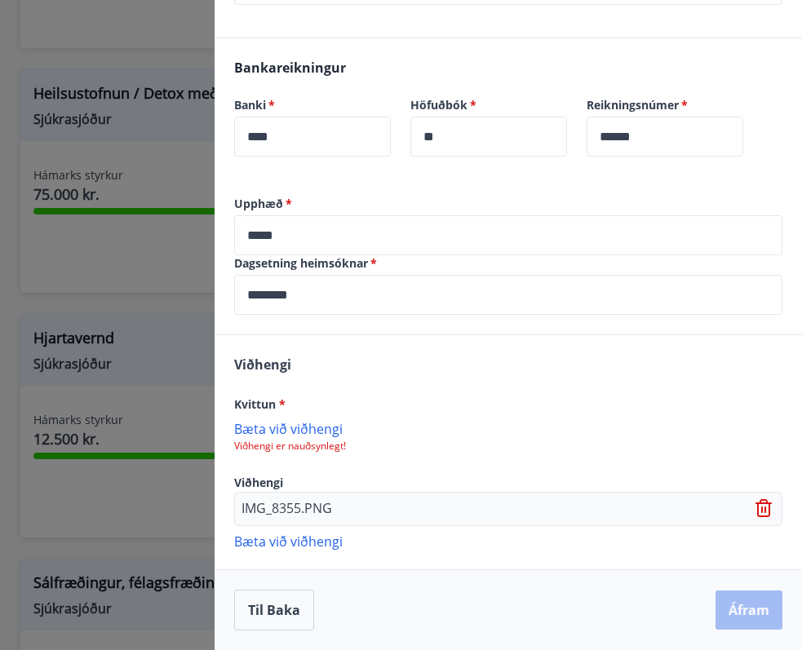
click at [761, 499] on icon at bounding box center [766, 509] width 20 height 20
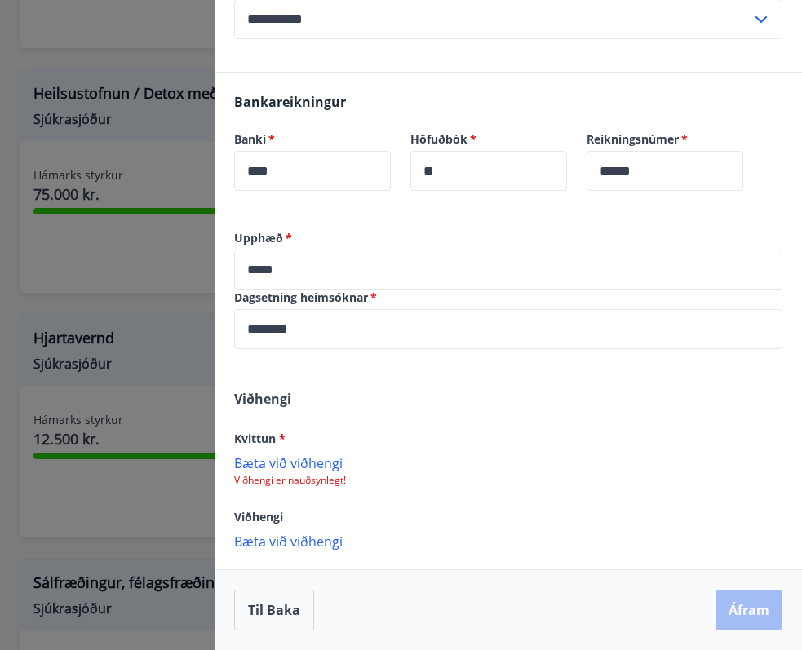
click at [307, 463] on p "Bæta við viðhengi" at bounding box center [508, 462] width 548 height 16
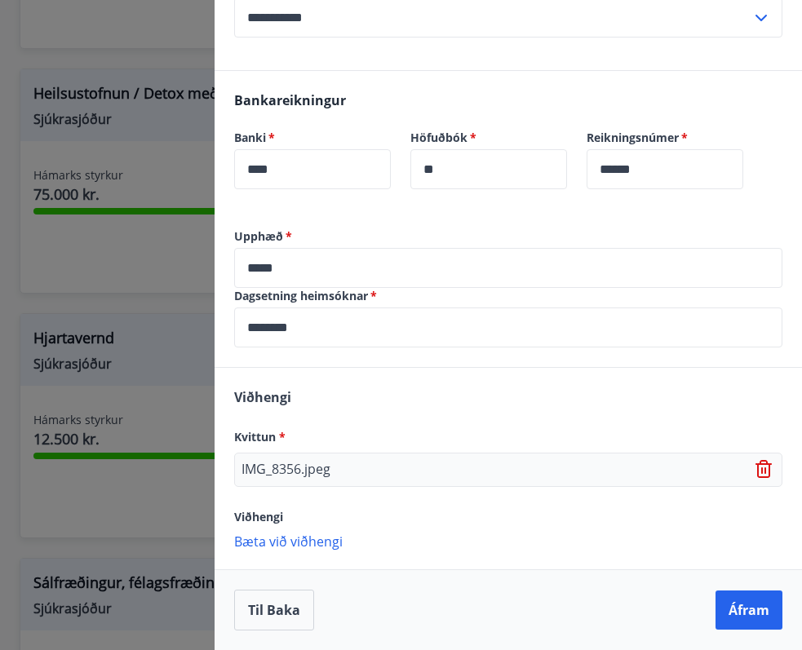
click at [302, 536] on p "Bæta við viðhengi" at bounding box center [508, 541] width 548 height 16
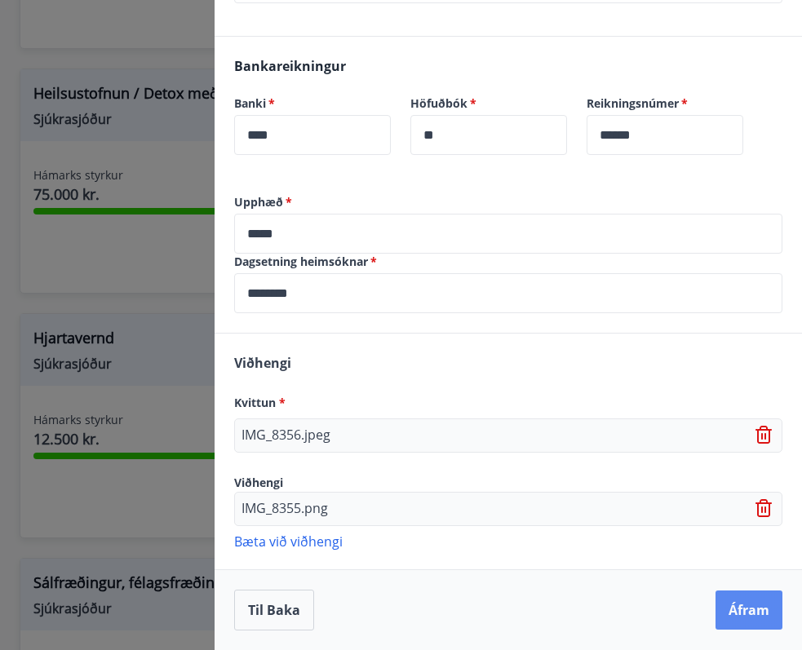
click at [726, 611] on button "Áfram" at bounding box center [749, 610] width 67 height 39
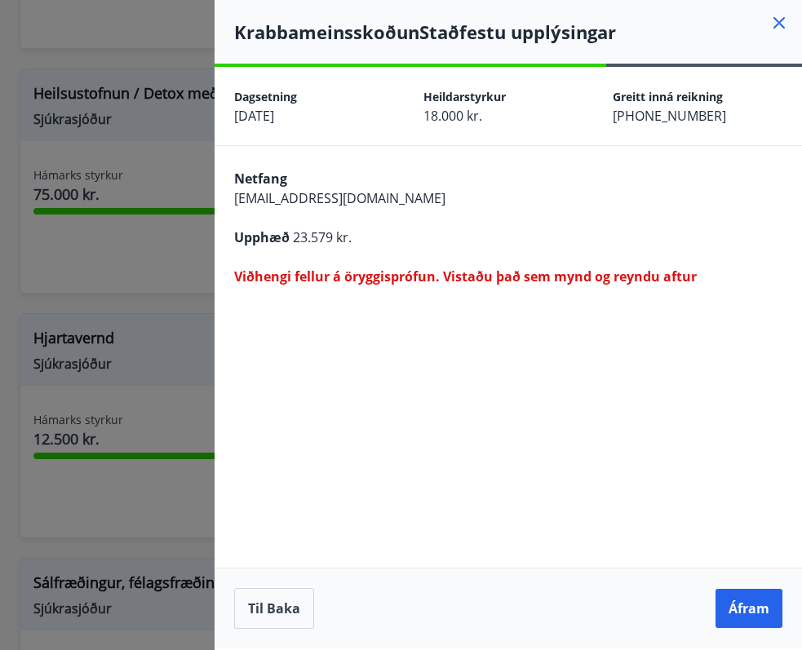
scroll to position [0, 0]
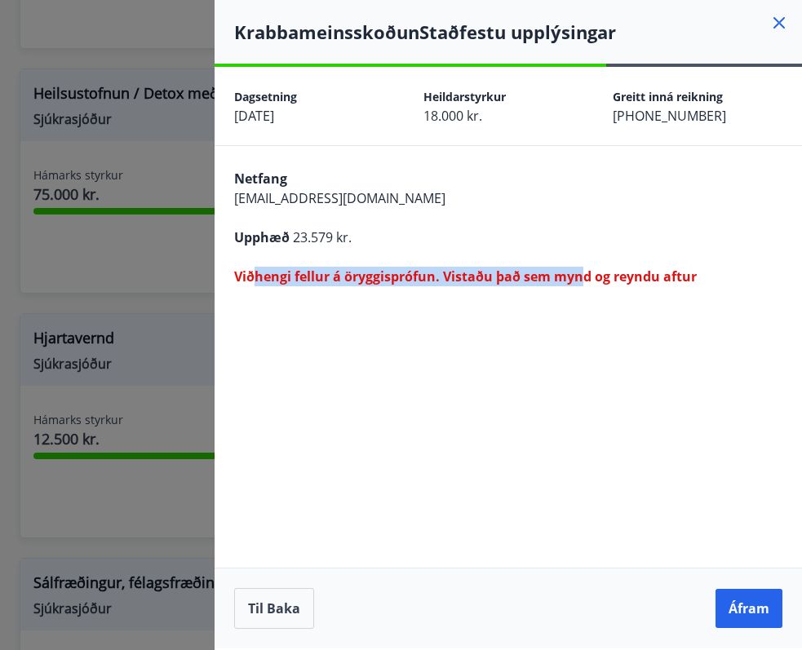
drag, startPoint x: 256, startPoint y: 277, endPoint x: 583, endPoint y: 281, distance: 327.2
click at [583, 281] on span "Viðhengi fellur á öryggisprófun. Vistaðu það sem mynd og reyndu aftur" at bounding box center [465, 277] width 463 height 18
click at [731, 598] on button "Áfram" at bounding box center [749, 608] width 67 height 39
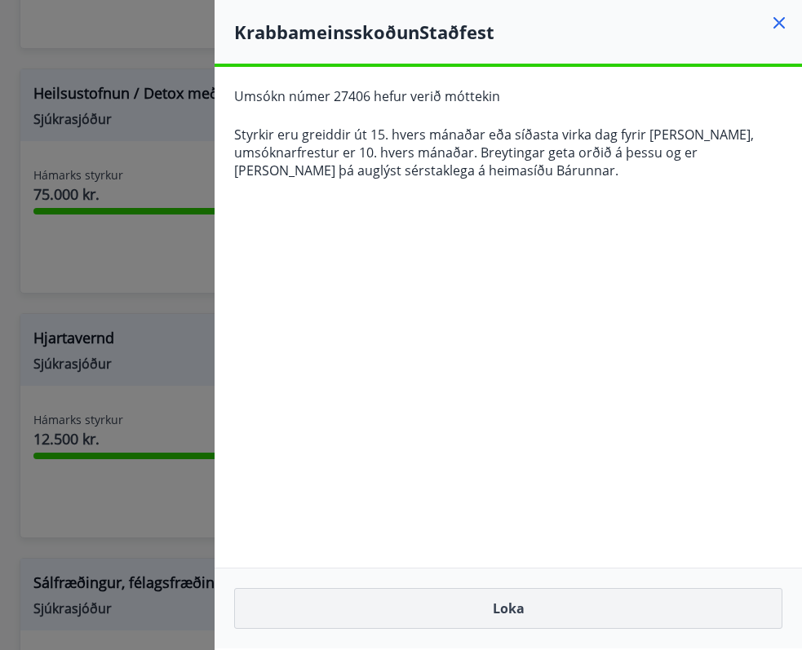
click at [667, 605] on button "Loka" at bounding box center [508, 608] width 548 height 41
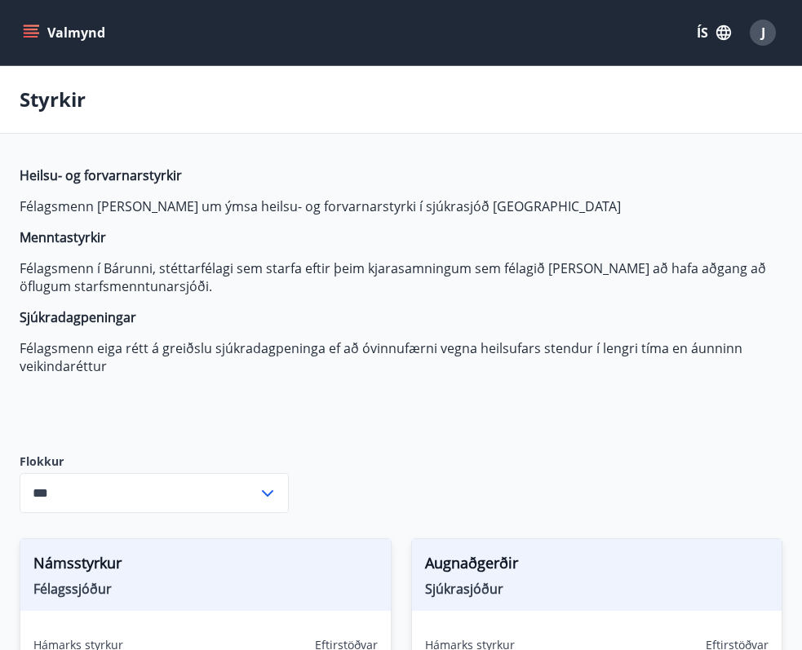
click at [30, 31] on icon "menu" at bounding box center [31, 32] width 16 height 16
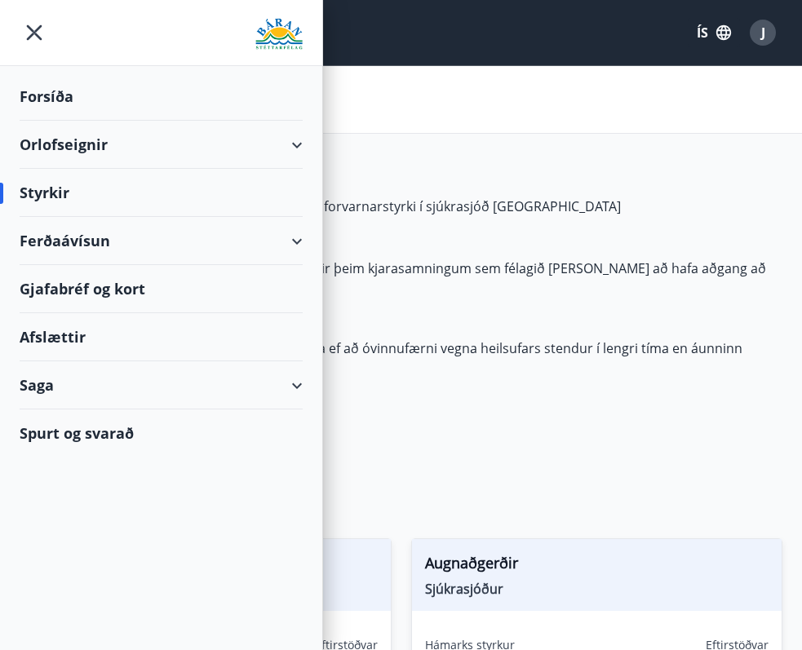
click at [247, 155] on div "Orlofseignir" at bounding box center [161, 145] width 283 height 48
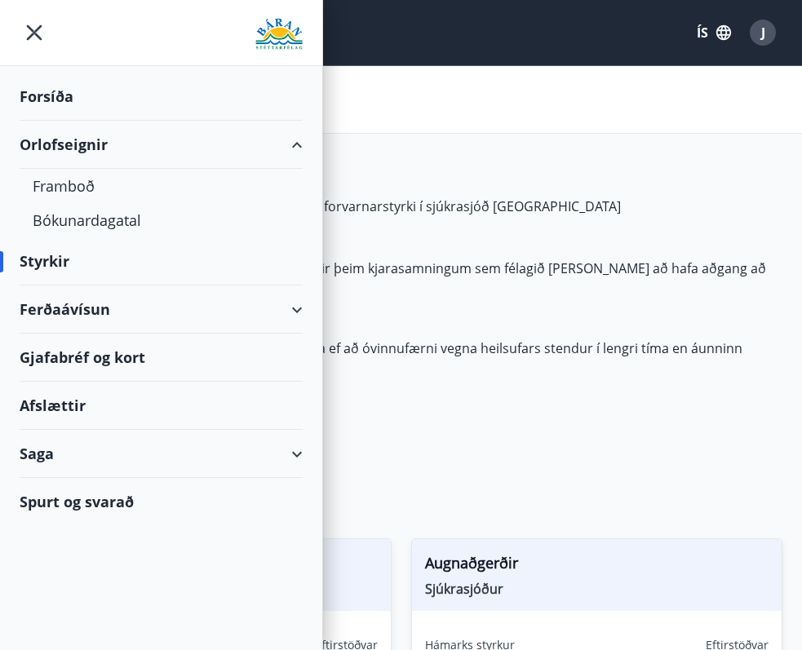
click at [99, 109] on div "Forsíða" at bounding box center [161, 97] width 283 height 48
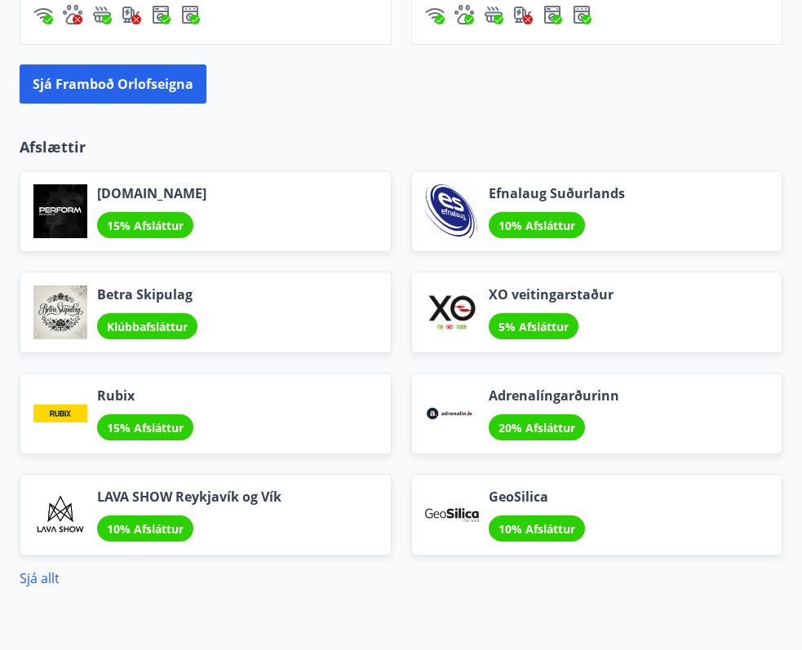
scroll to position [2183, 0]
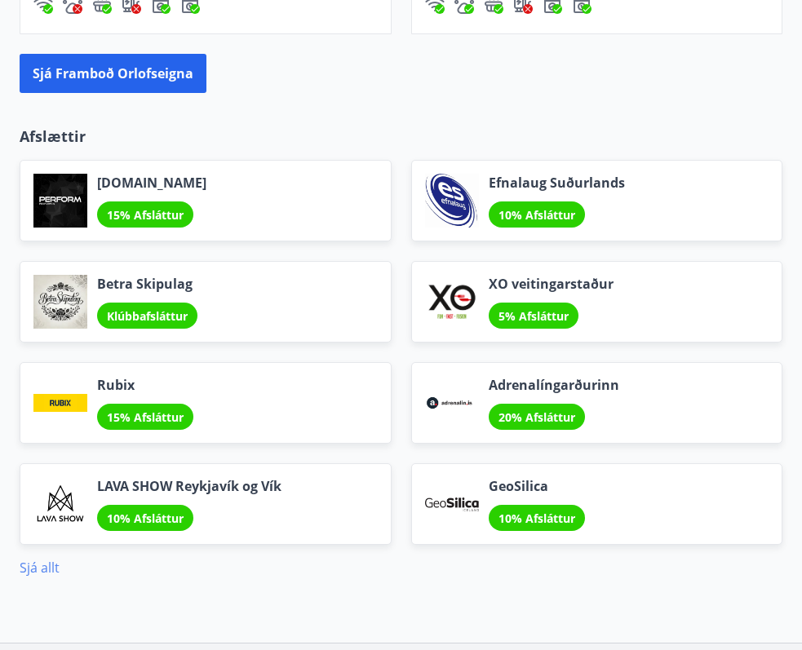
click at [41, 567] on link "Sjá allt" at bounding box center [40, 568] width 40 height 18
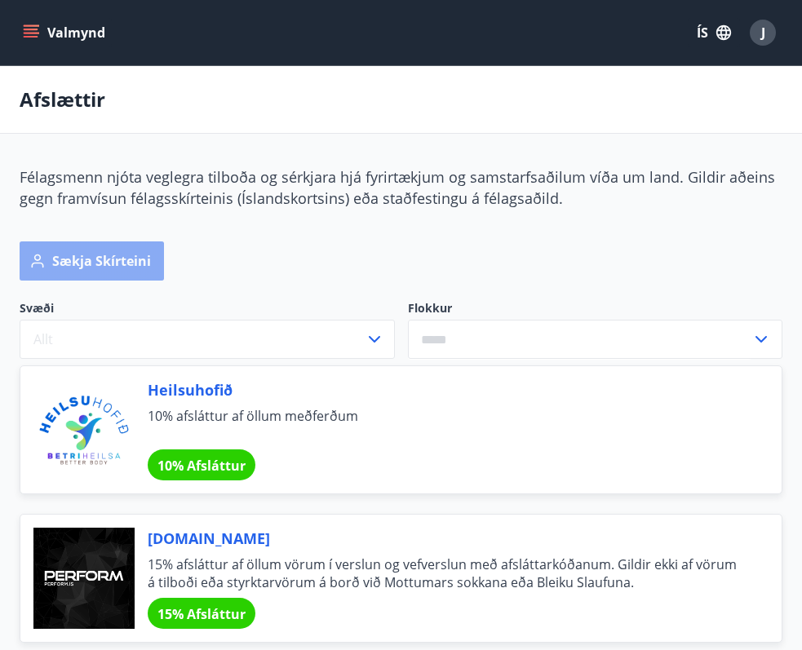
click at [138, 252] on button "Sækja skírteini" at bounding box center [92, 261] width 144 height 39
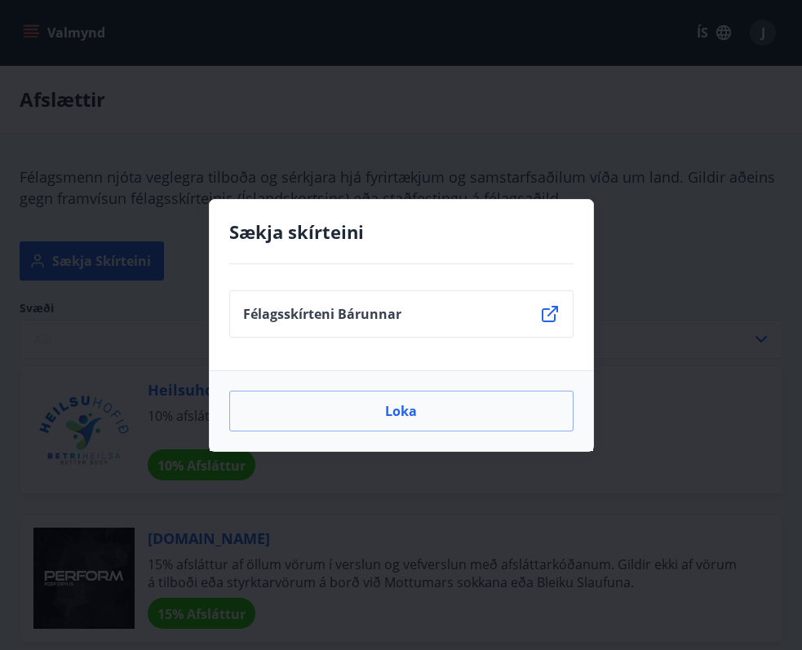
click at [317, 326] on li "Félagsskírteni Bárunnar" at bounding box center [401, 313] width 344 height 47
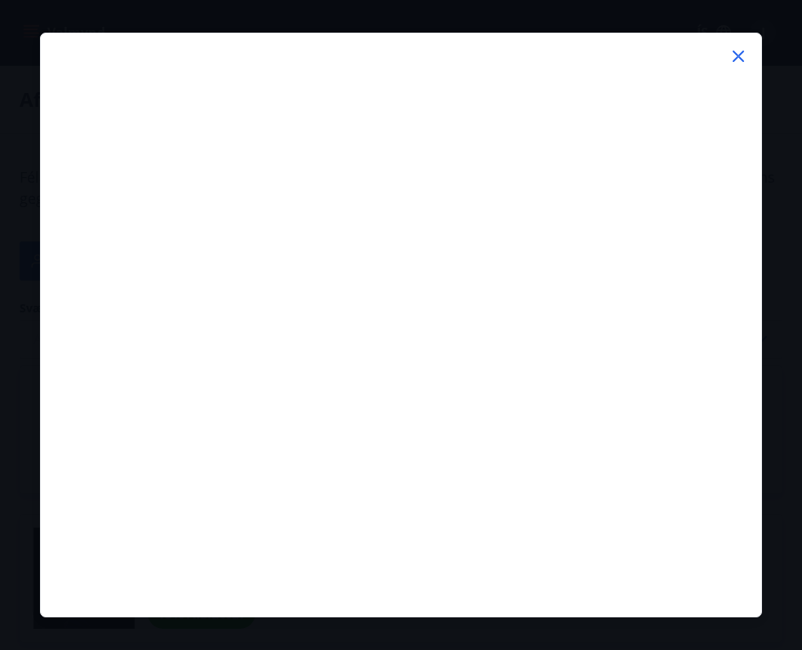
click at [732, 55] on icon at bounding box center [739, 57] width 20 height 20
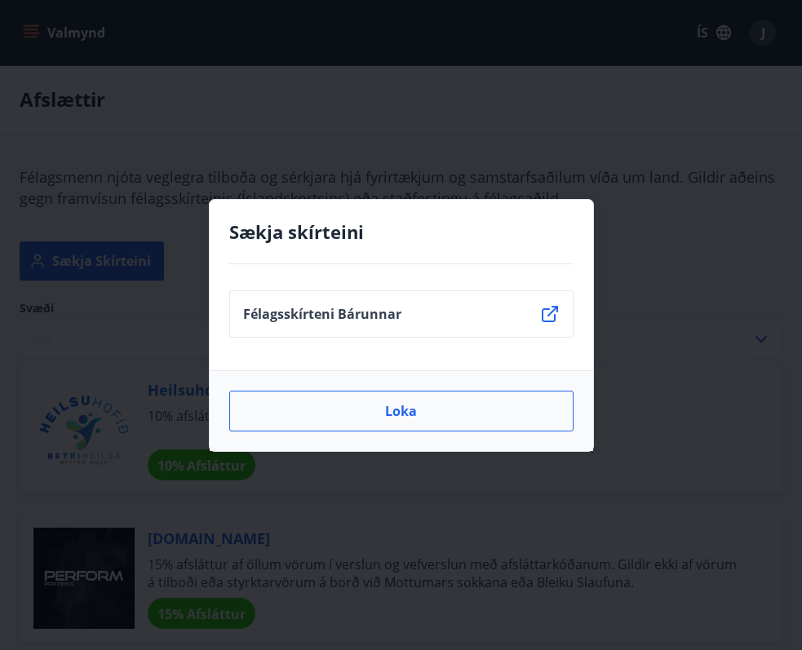
click at [433, 413] on button "Loka" at bounding box center [401, 411] width 344 height 41
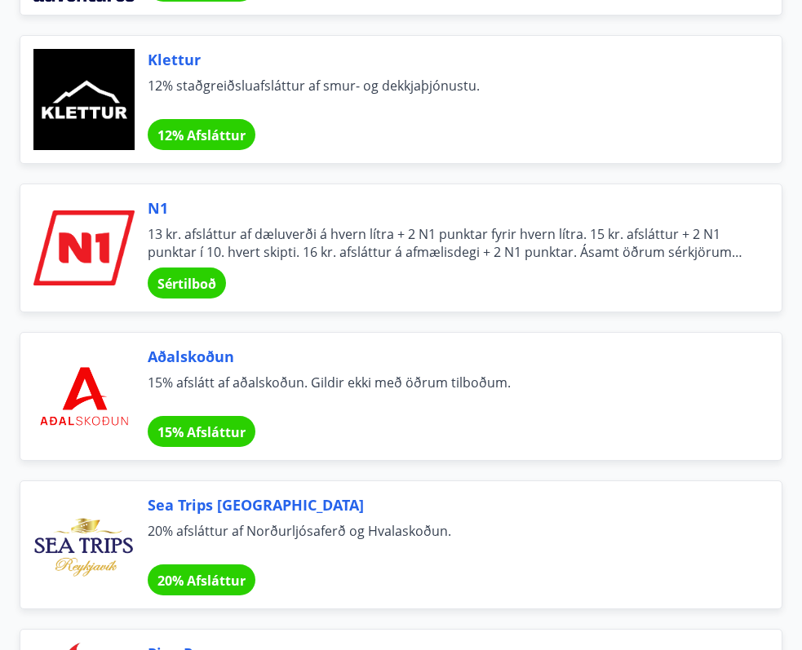
scroll to position [6125, 0]
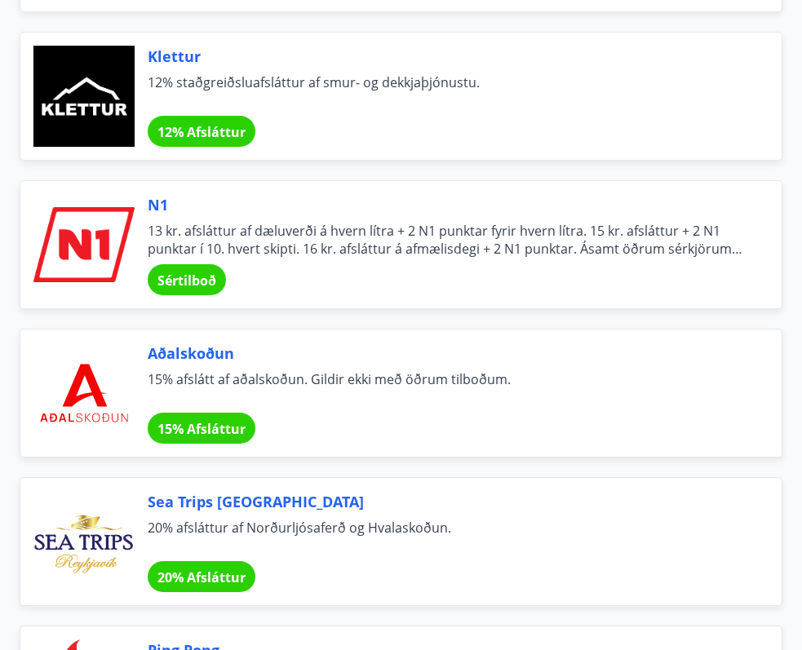
click at [204, 284] on span "Sértilboð" at bounding box center [186, 281] width 59 height 18
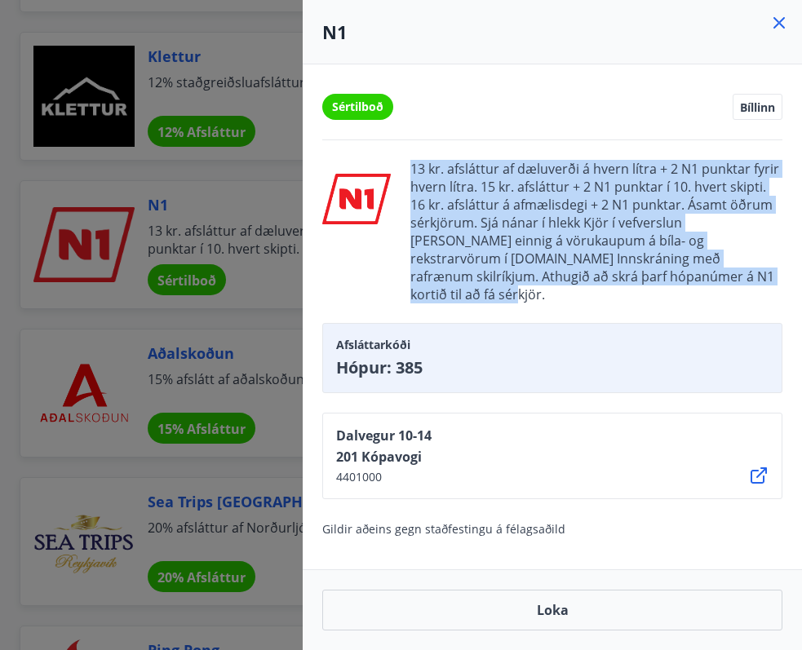
drag, startPoint x: 415, startPoint y: 168, endPoint x: 654, endPoint y: 278, distance: 263.2
click at [654, 278] on span "13 kr. afsláttur af dæluverði á hvern lítra + 2 N1 punktar fyrir hvern lítra. 1…" at bounding box center [596, 232] width 372 height 144
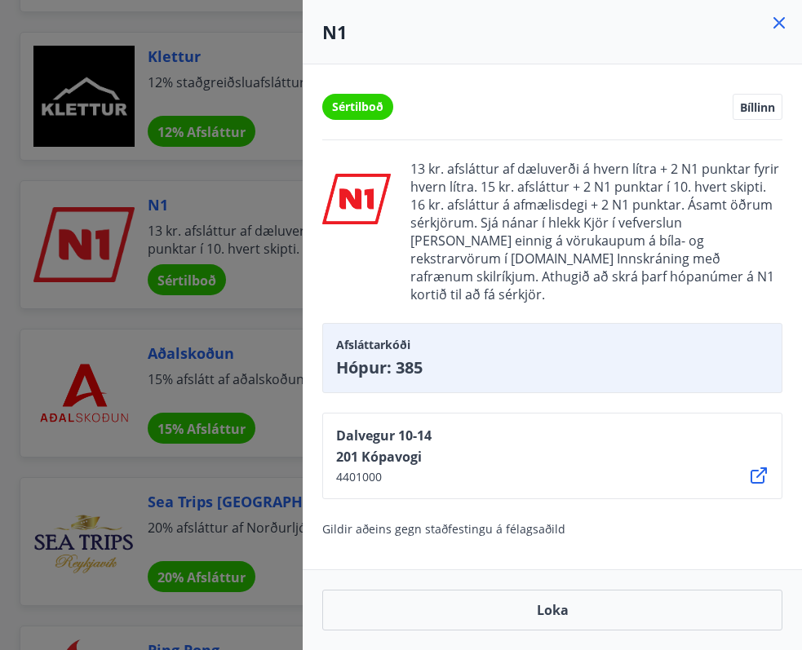
click at [615, 239] on span "13 kr. afsláttur af dæluverði á hvern lítra + 2 N1 punktar fyrir hvern lítra. 1…" at bounding box center [596, 232] width 372 height 144
drag, startPoint x: 490, startPoint y: 273, endPoint x: 658, endPoint y: 274, distance: 167.3
click at [659, 273] on span "13 kr. afsláttur af dæluverði á hvern lítra + 2 N1 punktar fyrir hvern lítra. 1…" at bounding box center [596, 232] width 372 height 144
click at [658, 274] on span "13 kr. afsláttur af dæluverði á hvern lítra + 2 N1 punktar fyrir hvern lítra. 1…" at bounding box center [596, 232] width 372 height 144
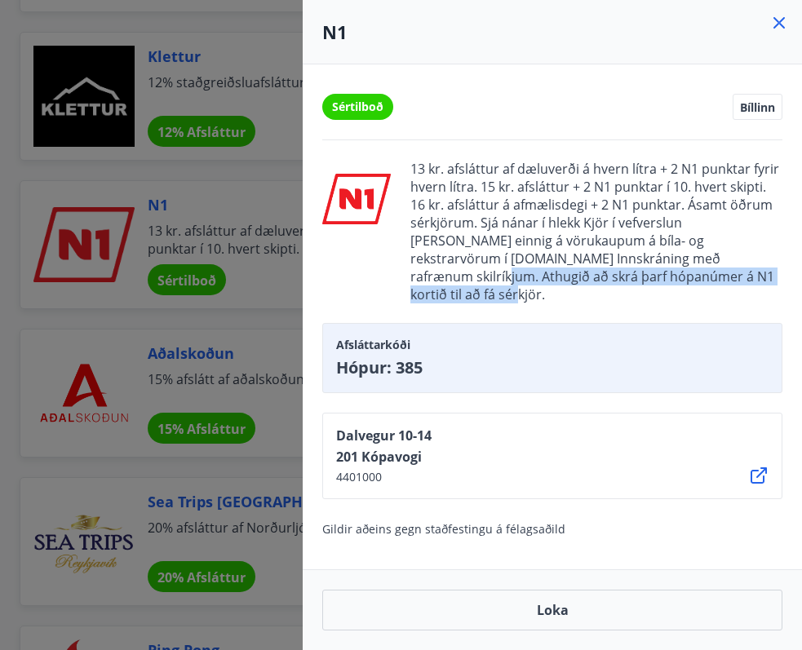
drag, startPoint x: 651, startPoint y: 276, endPoint x: 647, endPoint y: 255, distance: 20.8
click at [647, 255] on span "13 kr. afsláttur af dæluverði á hvern lítra + 2 N1 punktar fyrir hvern lítra. 1…" at bounding box center [596, 232] width 372 height 144
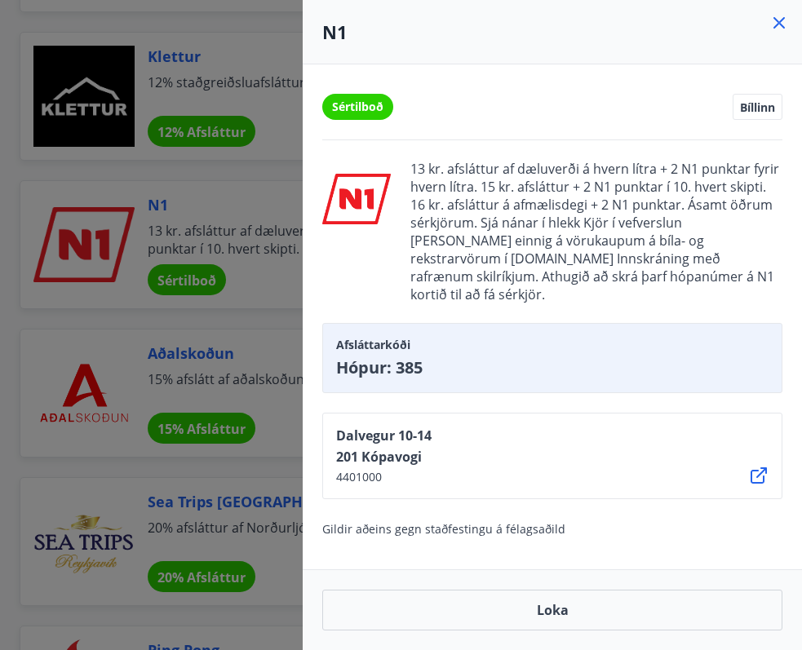
click at [544, 521] on span "Gildir aðeins gegn staðfestingu á félagsaðild" at bounding box center [443, 529] width 243 height 16
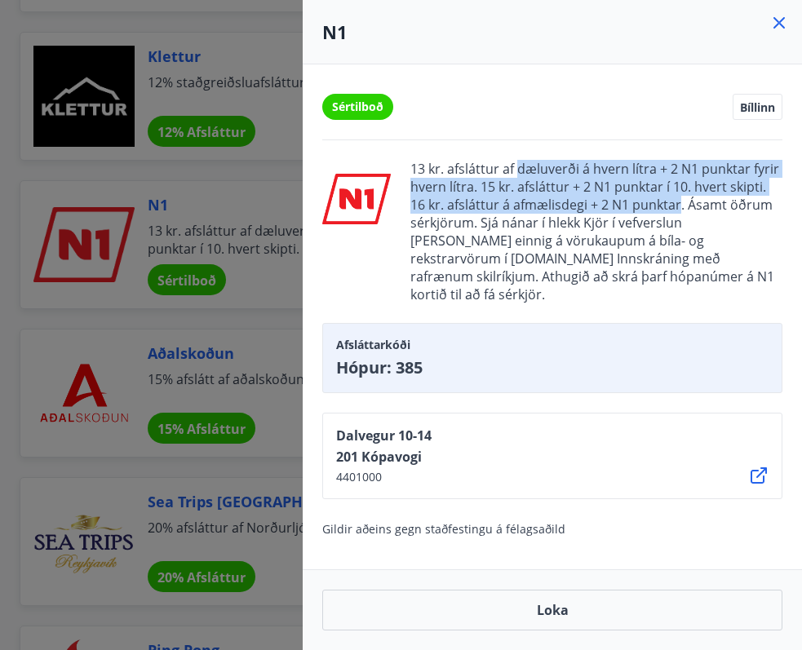
drag, startPoint x: 520, startPoint y: 167, endPoint x: 681, endPoint y: 202, distance: 165.1
click at [681, 202] on span "13 kr. afsláttur af dæluverði á hvern lítra + 2 N1 punktar fyrir hvern lítra. 1…" at bounding box center [596, 232] width 372 height 144
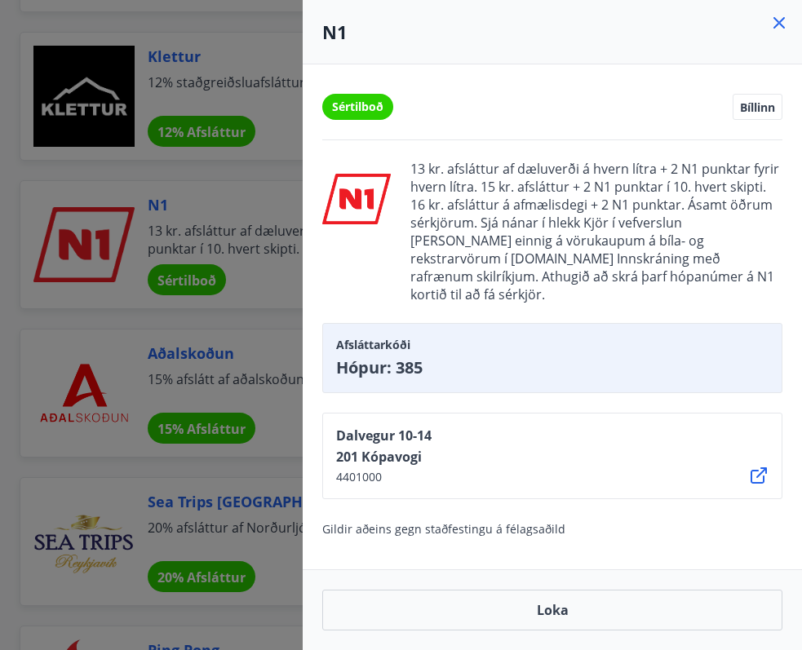
click at [419, 357] on span "Hópur: 385" at bounding box center [552, 368] width 432 height 23
click at [420, 357] on span "Hópur: 385" at bounding box center [552, 368] width 432 height 23
click at [401, 357] on span "Hópur: 385" at bounding box center [552, 368] width 432 height 23
drag, startPoint x: 399, startPoint y: 348, endPoint x: 445, endPoint y: 348, distance: 45.7
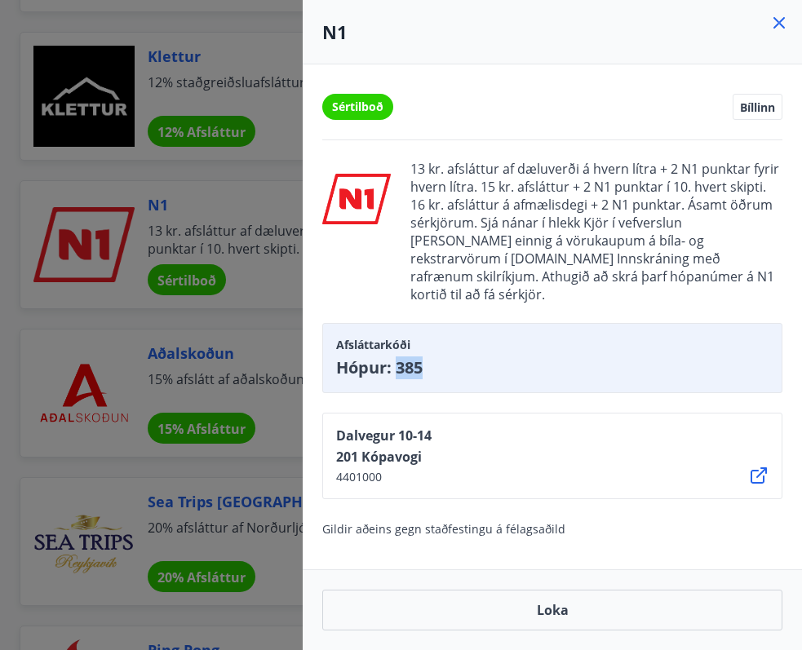
click at [445, 357] on span "Hópur: 385" at bounding box center [552, 368] width 432 height 23
click at [774, 30] on icon at bounding box center [779, 23] width 20 height 20
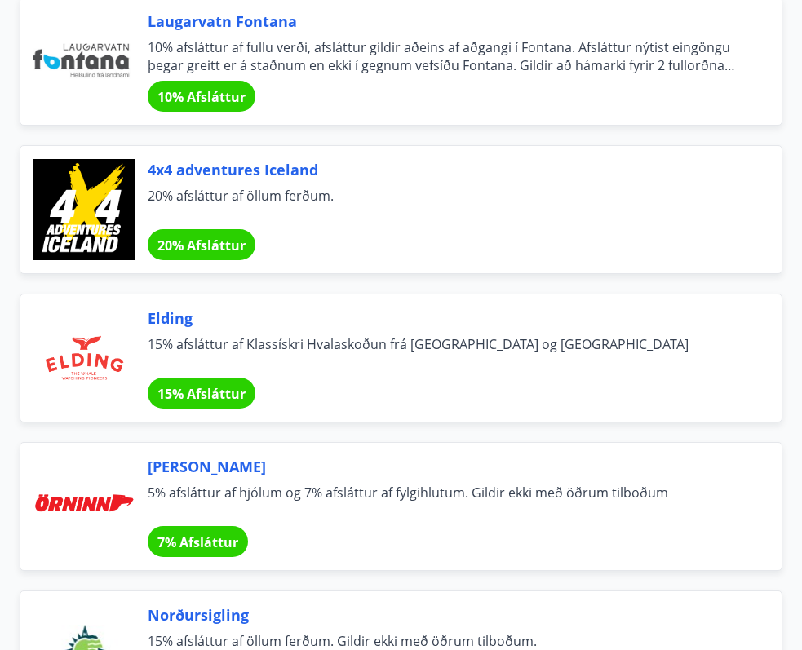
scroll to position [7605, 0]
